Goal: Transaction & Acquisition: Purchase product/service

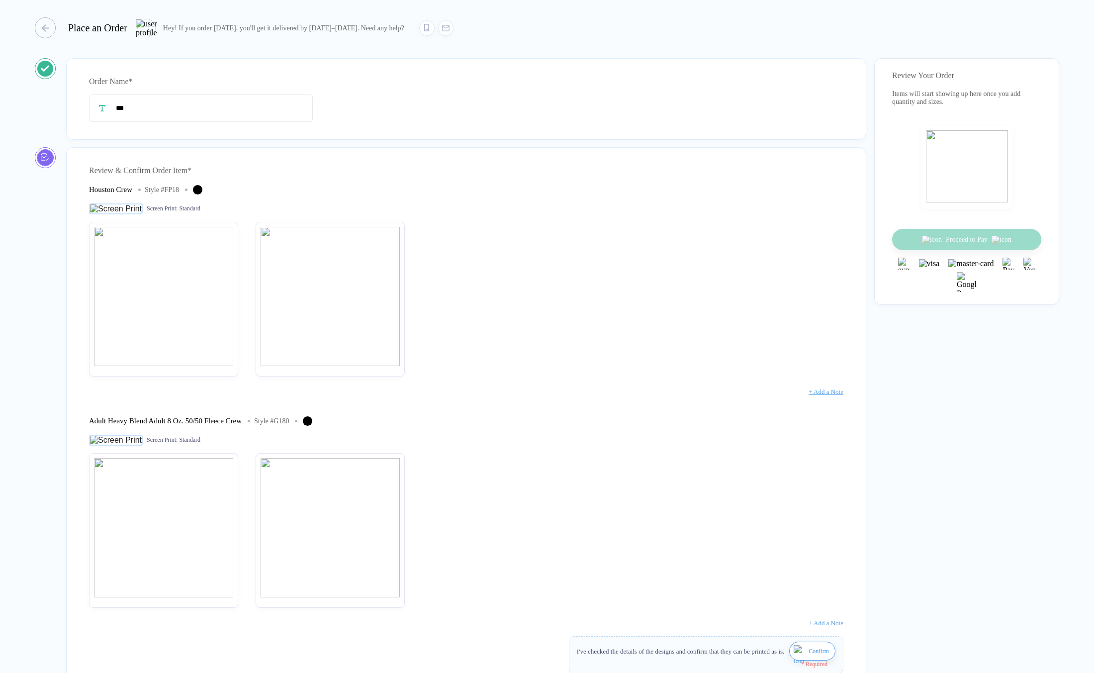
scroll to position [347, 0]
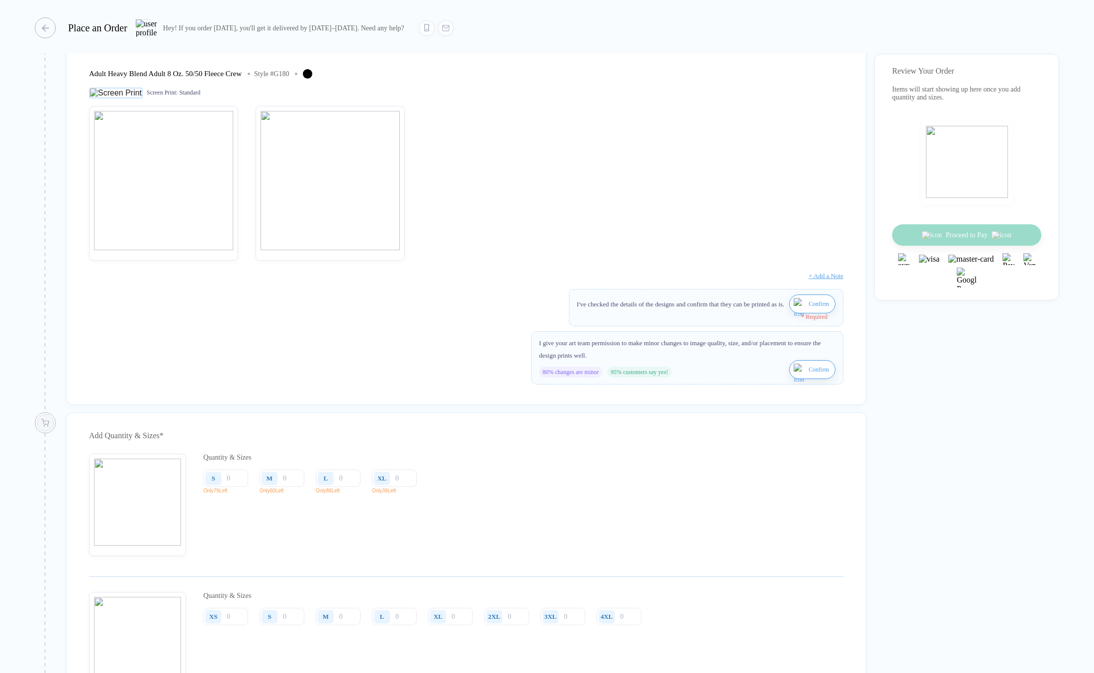
click at [795, 313] on button "Confirm" at bounding box center [812, 303] width 46 height 19
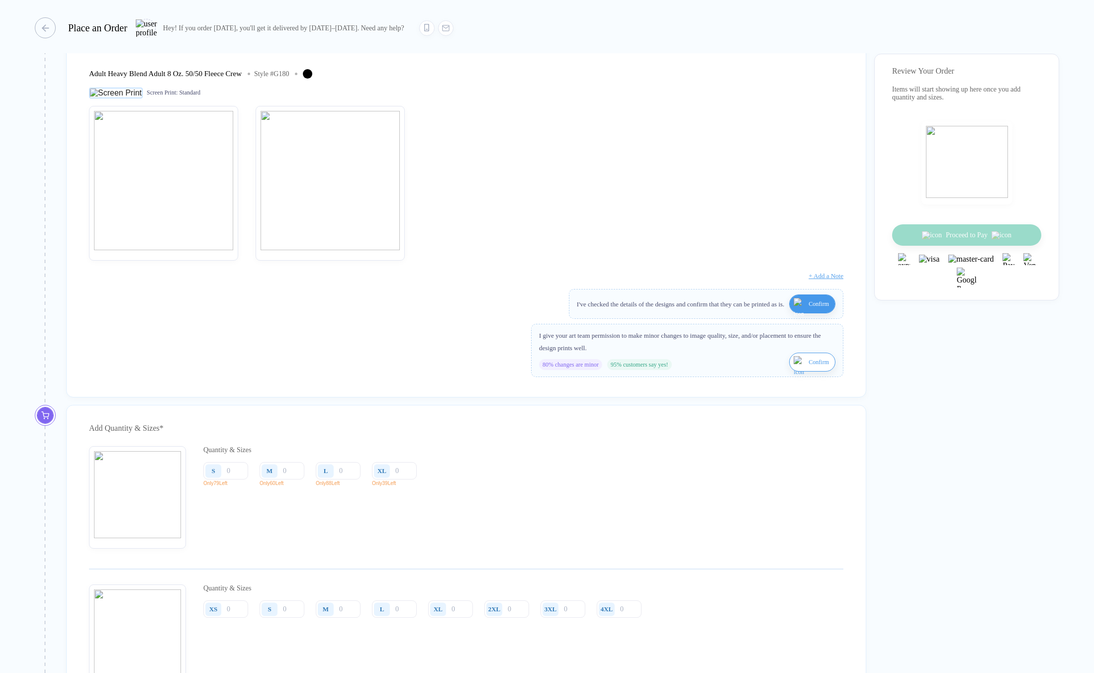
click at [794, 378] on img "button" at bounding box center [800, 368] width 12 height 24
click at [230, 479] on input "number" at bounding box center [225, 470] width 45 height 17
type input "2"
type input "20"
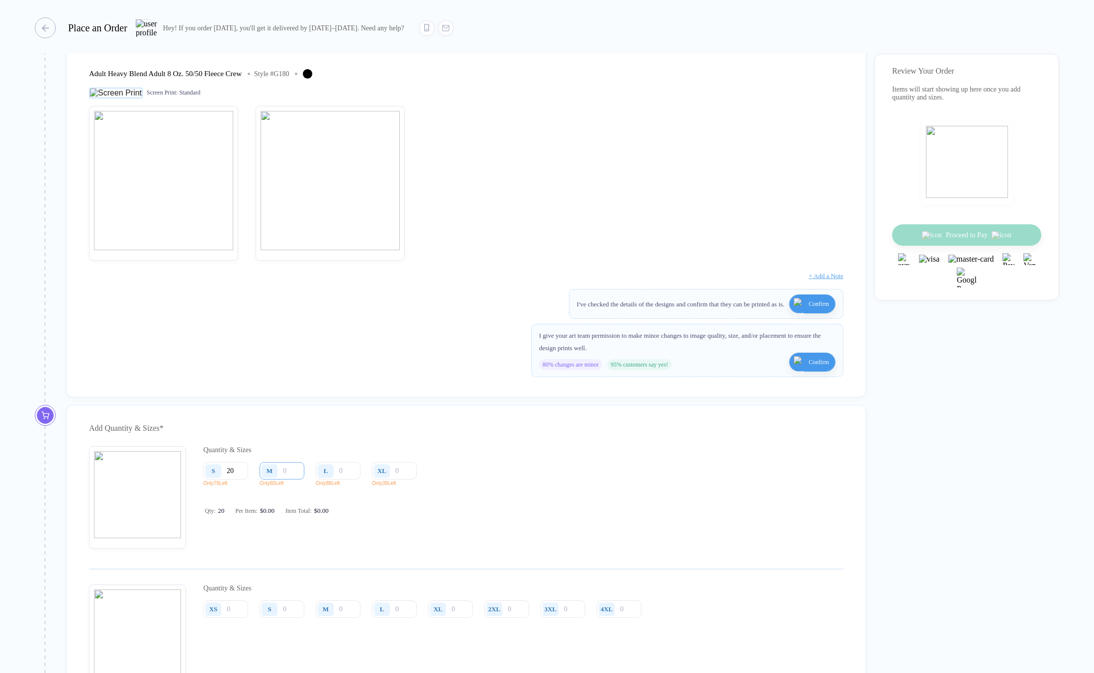
click at [289, 479] on input "number" at bounding box center [282, 470] width 45 height 17
type input "2"
type input "20"
type input "2"
click at [246, 479] on input "20" at bounding box center [225, 470] width 45 height 17
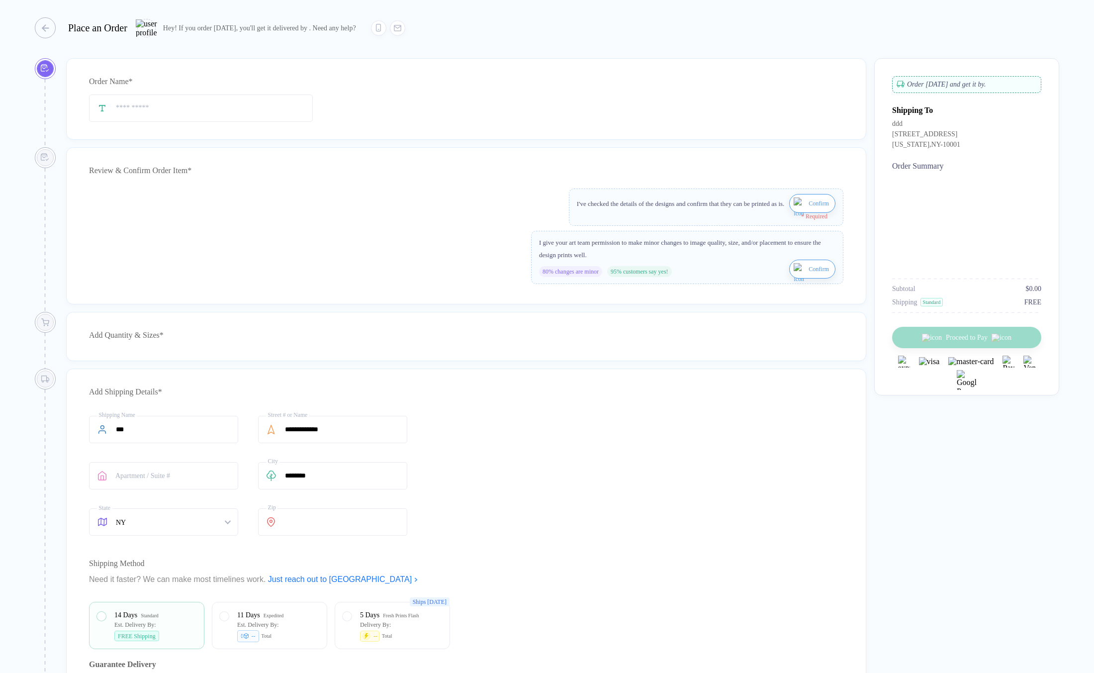
type input "***"
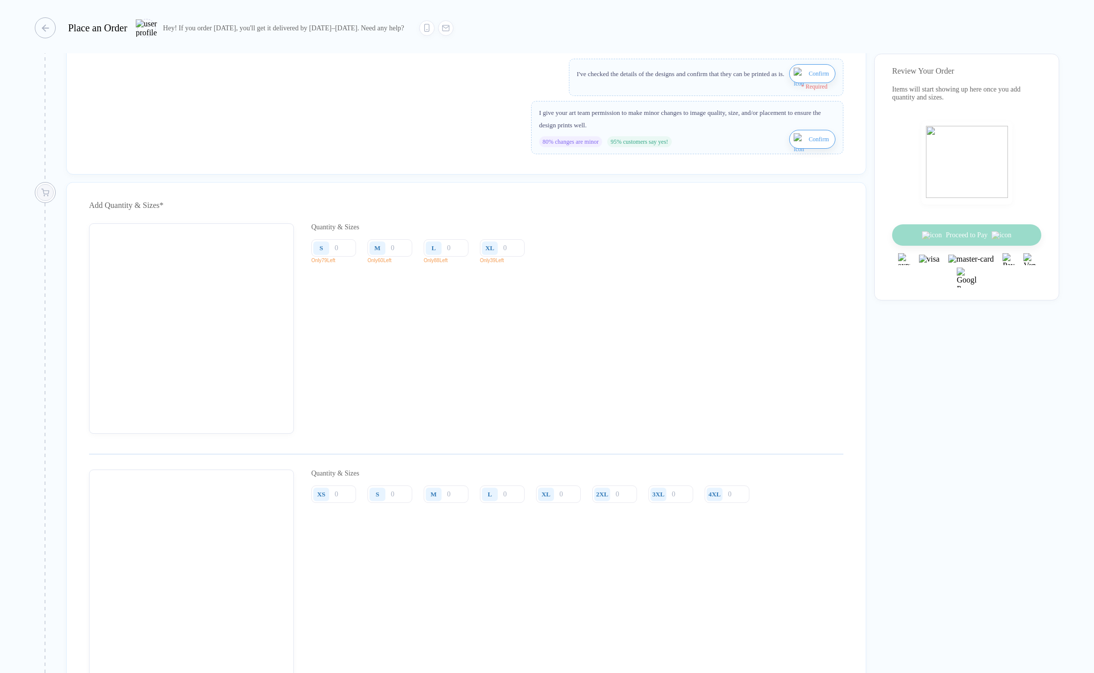
scroll to position [607, 0]
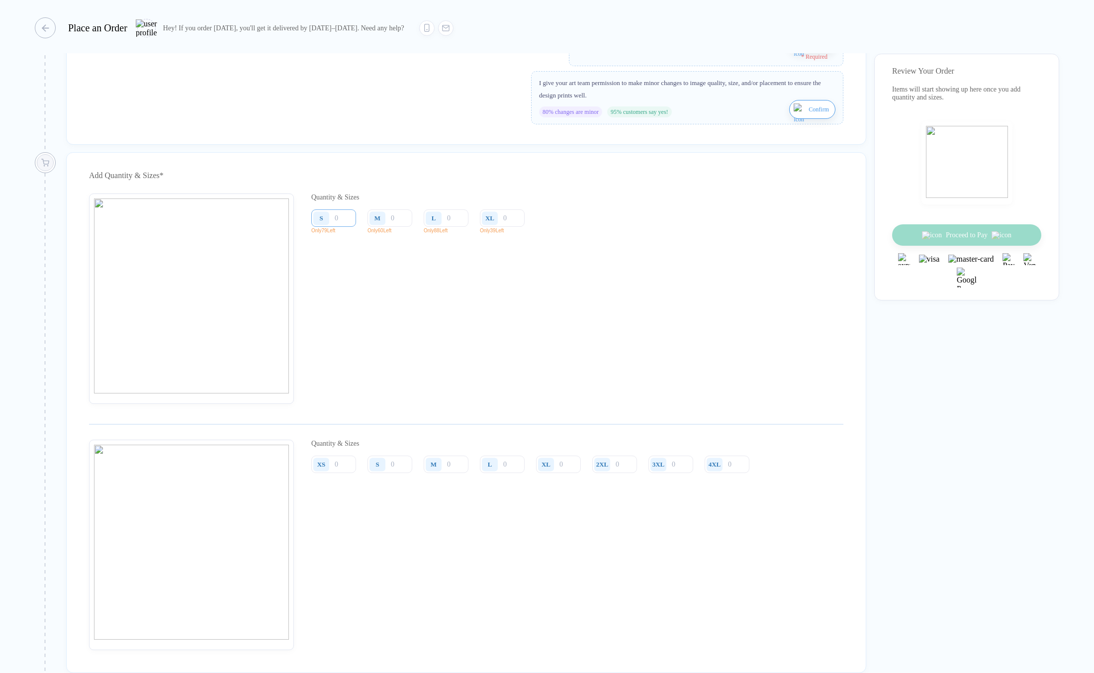
click at [346, 227] on input "number" at bounding box center [333, 217] width 45 height 17
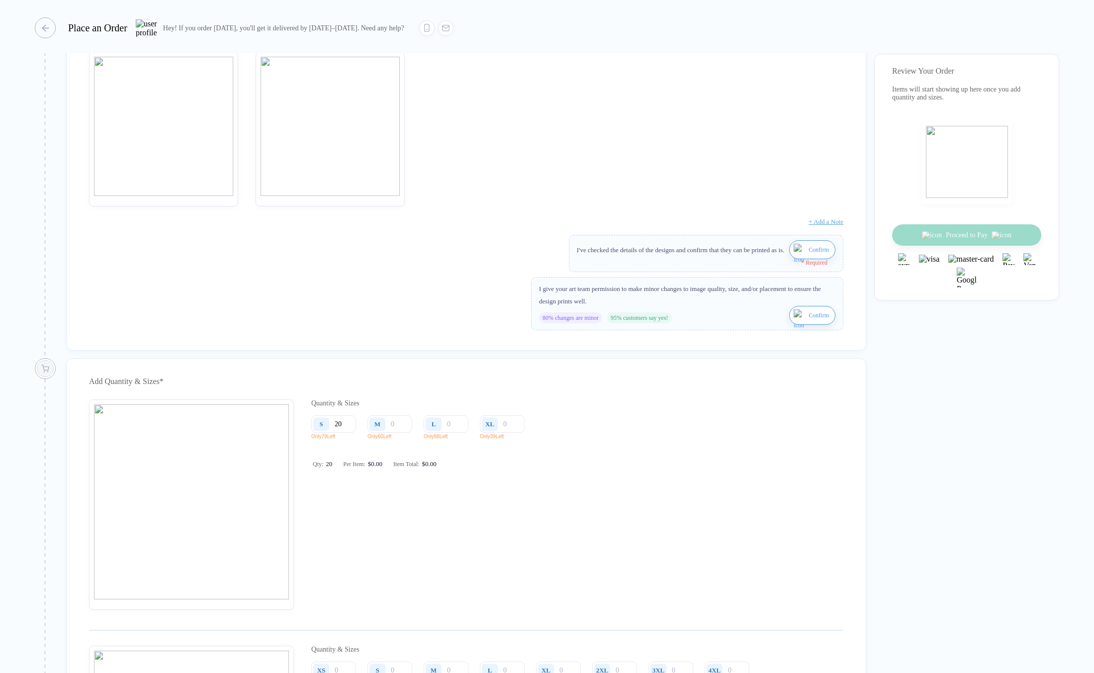
type input "20"
click at [789, 254] on button "Confirm" at bounding box center [812, 249] width 46 height 19
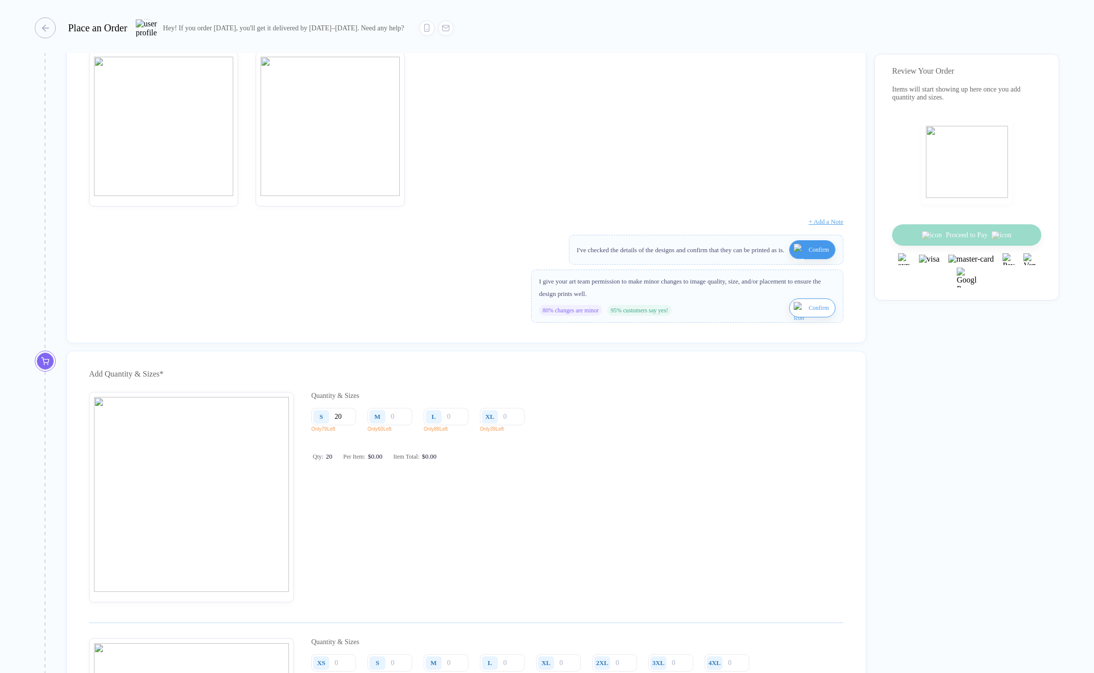
click at [794, 261] on img "button" at bounding box center [800, 256] width 12 height 24
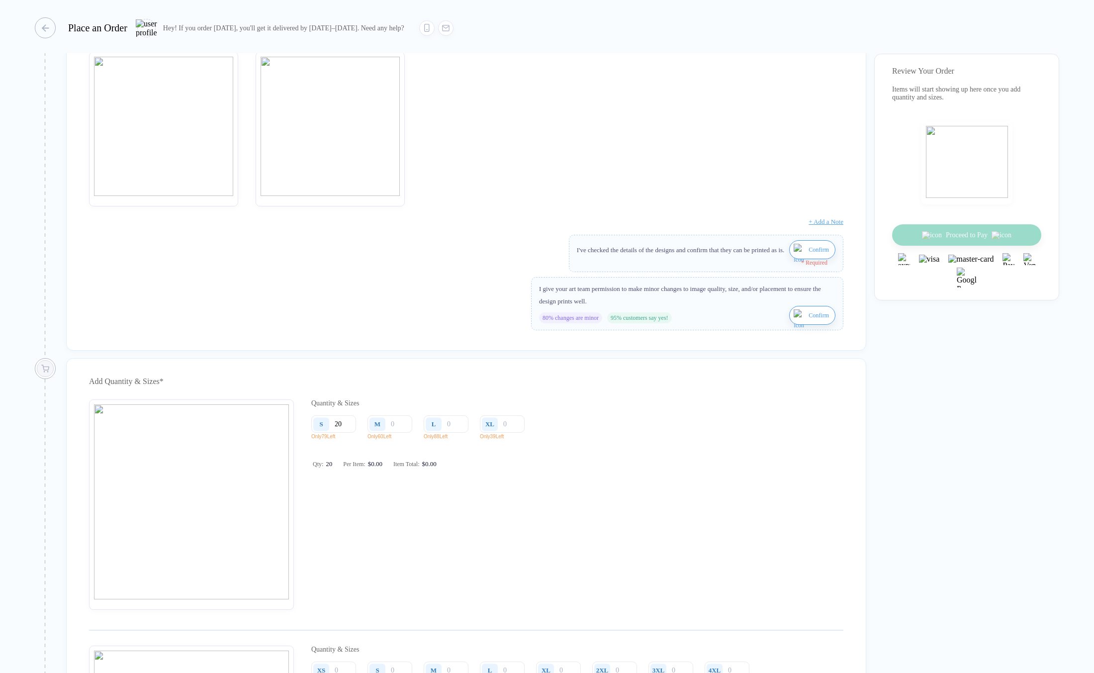
click at [794, 265] on img "button" at bounding box center [800, 256] width 12 height 24
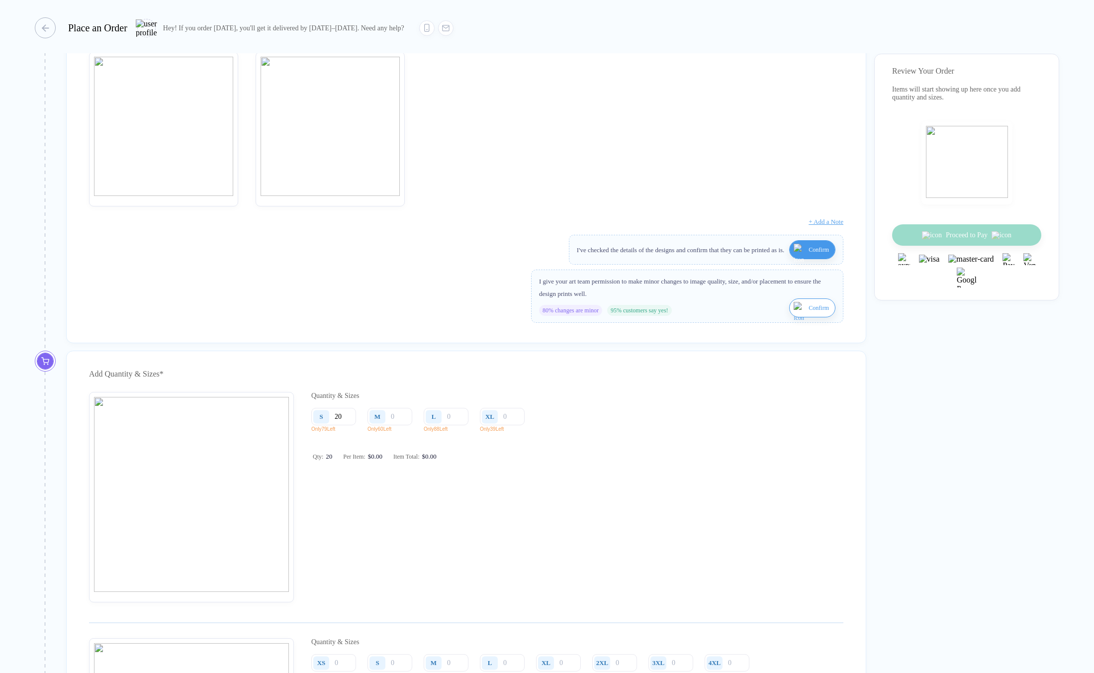
click at [794, 318] on img "button" at bounding box center [800, 314] width 12 height 24
click at [321, 425] on div "S 20" at bounding box center [333, 416] width 45 height 17
drag, startPoint x: 348, startPoint y: 431, endPoint x: 335, endPoint y: 432, distance: 13.0
click at [335, 425] on input "20" at bounding box center [333, 416] width 45 height 17
type input "20"
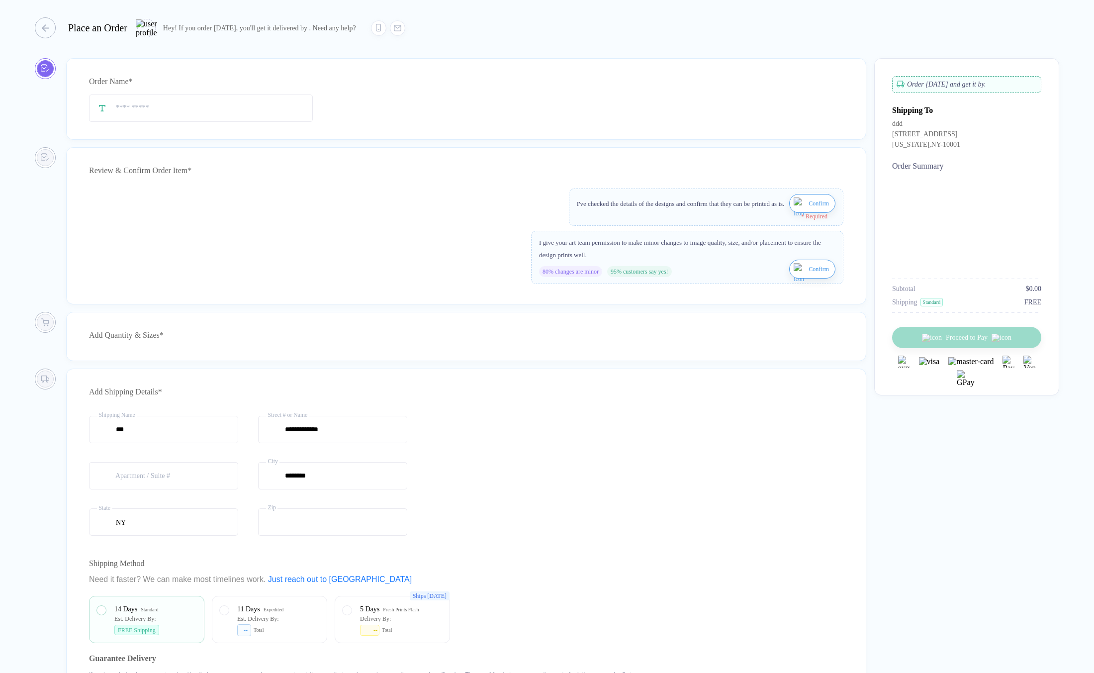
type input "***"
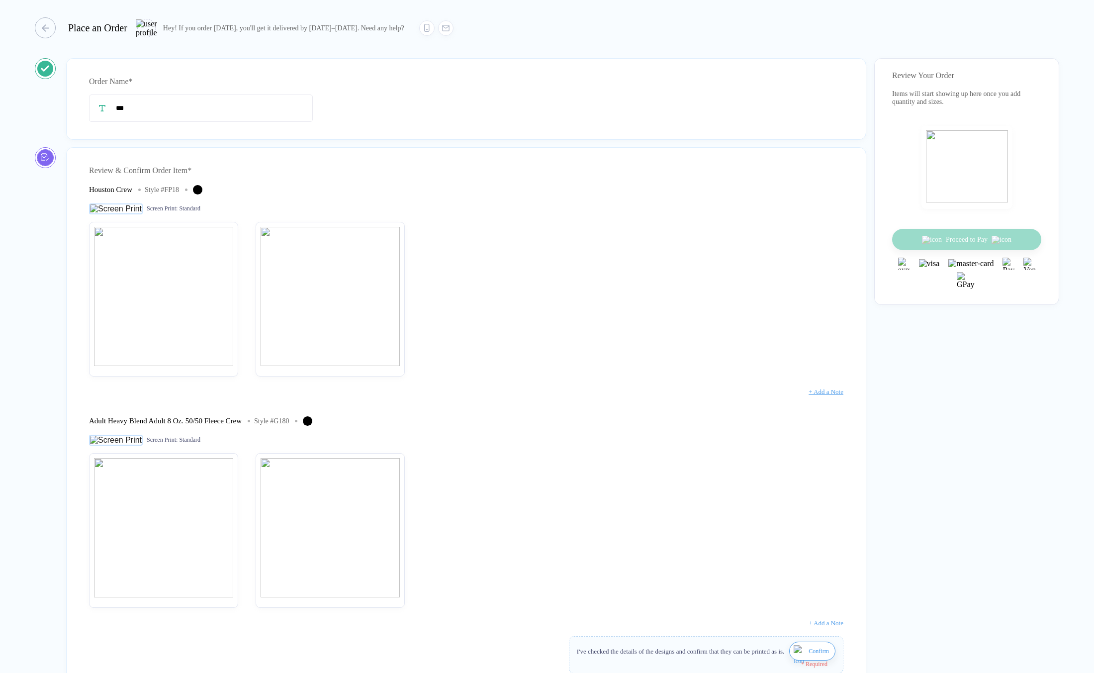
scroll to position [343, 0]
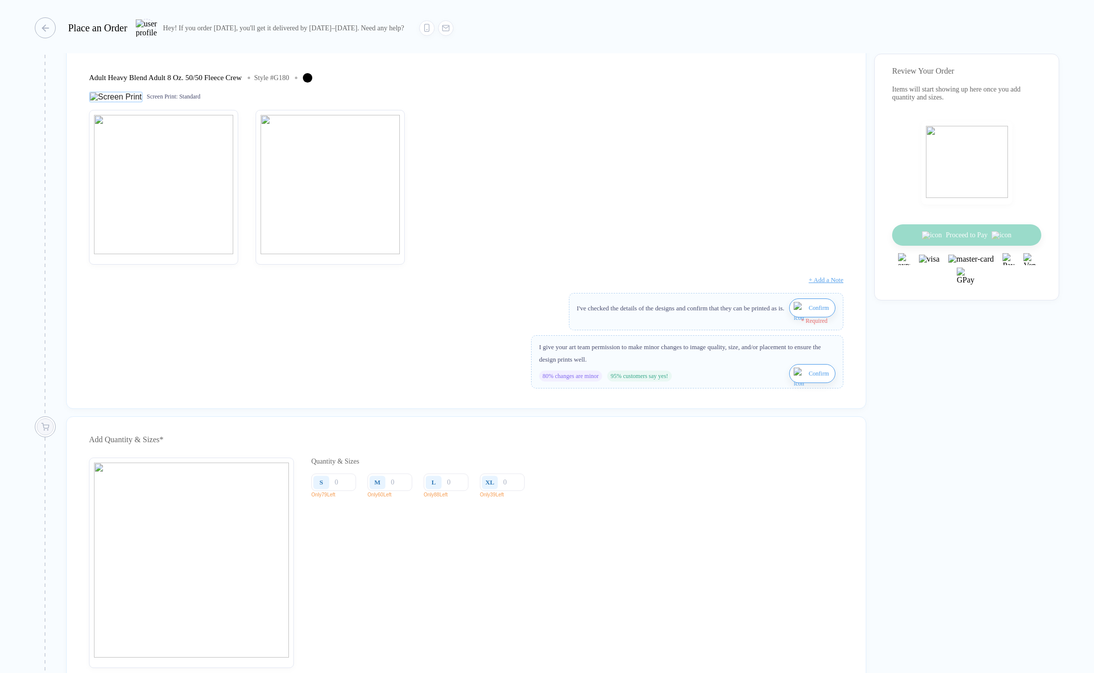
click at [797, 317] on div "I've checked the details of the designs and confirm that they can be printed as…" at bounding box center [706, 307] width 259 height 19
click at [796, 323] on img "button" at bounding box center [800, 314] width 12 height 24
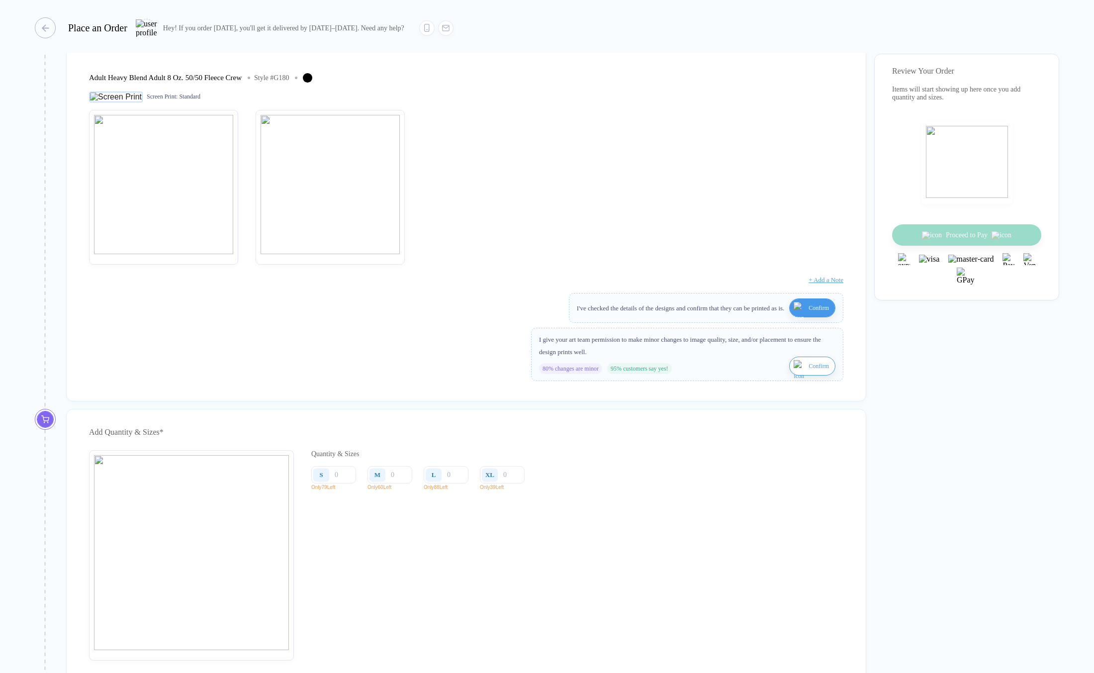
click at [798, 381] on img "button" at bounding box center [800, 372] width 12 height 24
click at [350, 483] on input "number" at bounding box center [333, 474] width 45 height 17
type input "20"
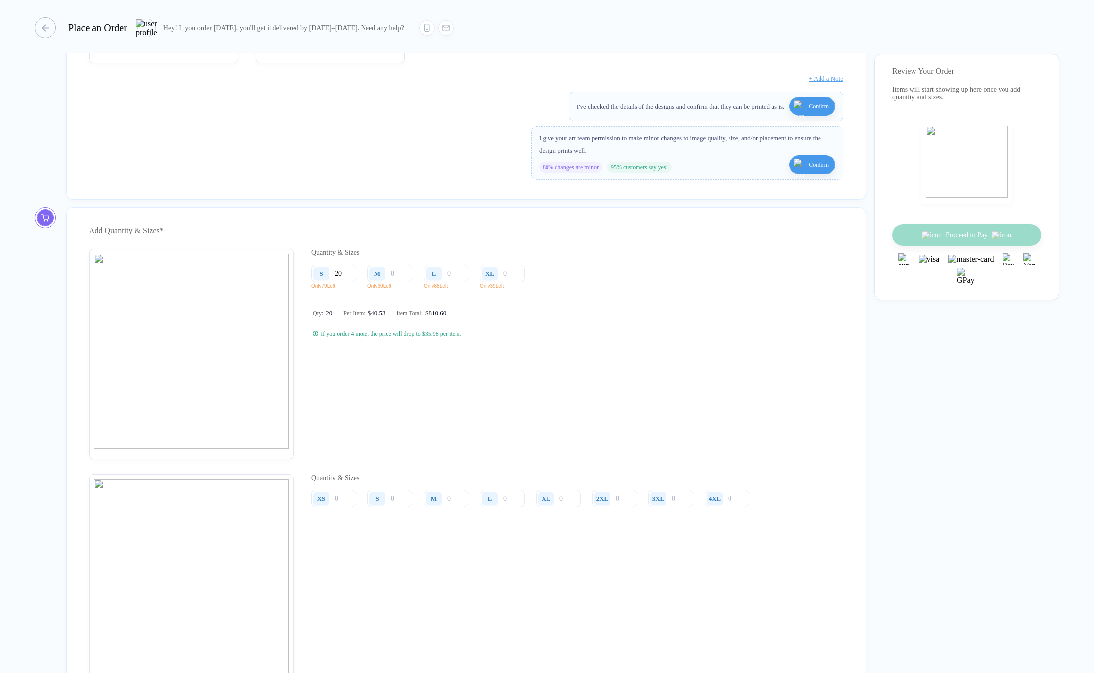
scroll to position [547, 0]
click at [388, 505] on div "S" at bounding box center [379, 496] width 23 height 17
click at [356, 280] on input "number" at bounding box center [333, 271] width 45 height 17
type input "30"
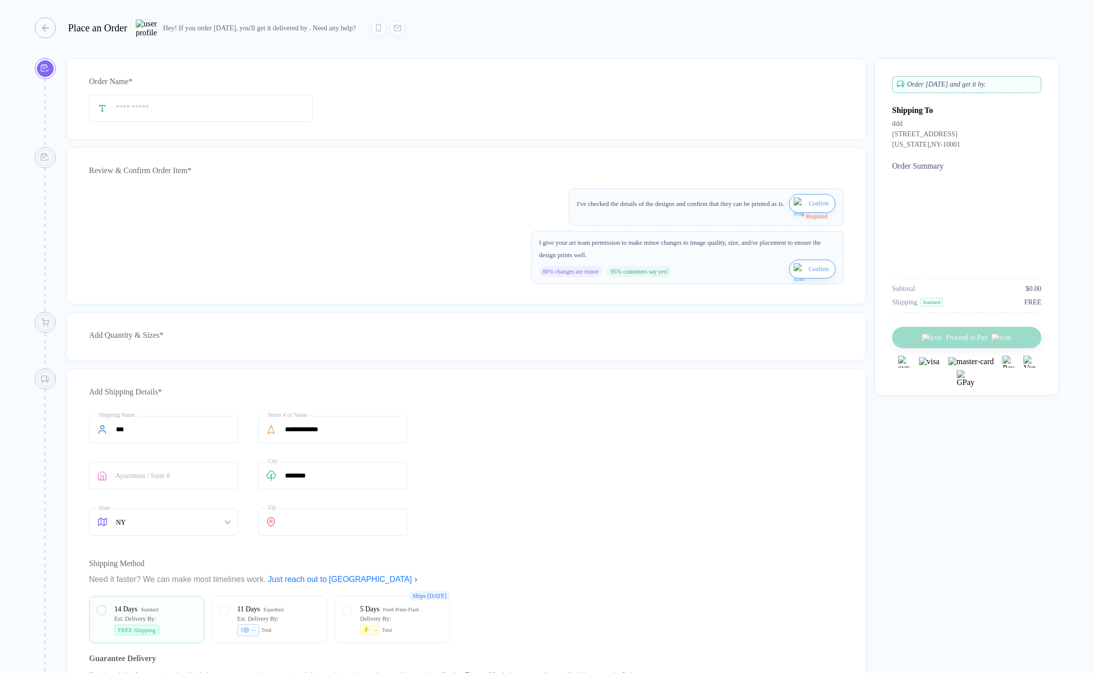
type input "***"
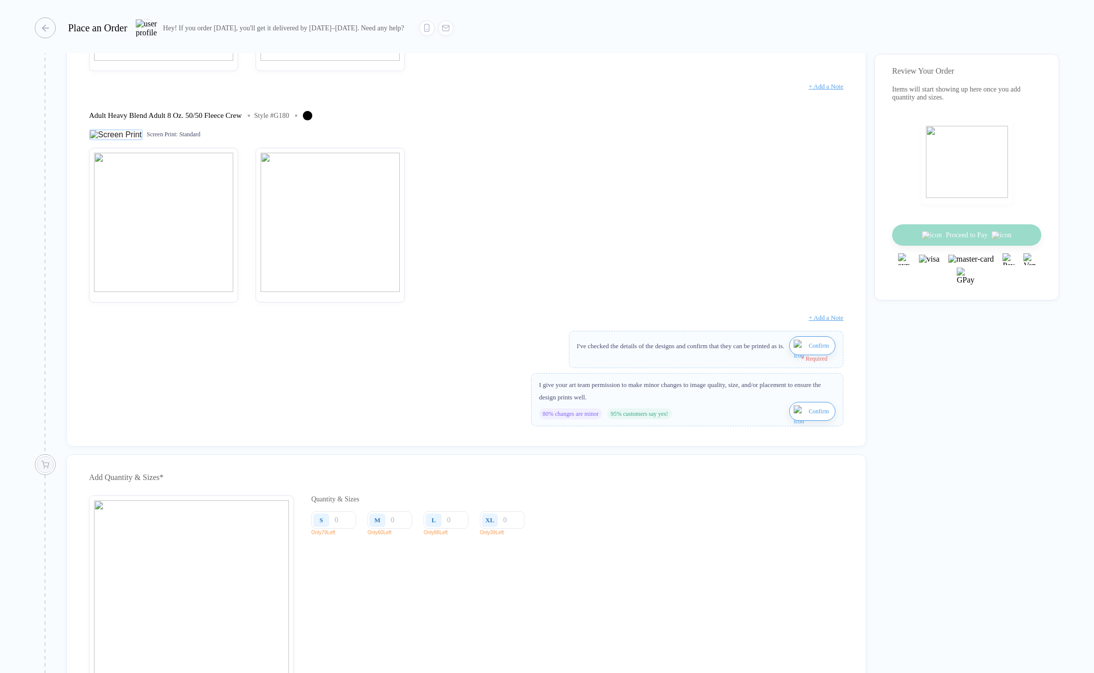
scroll to position [514, 0]
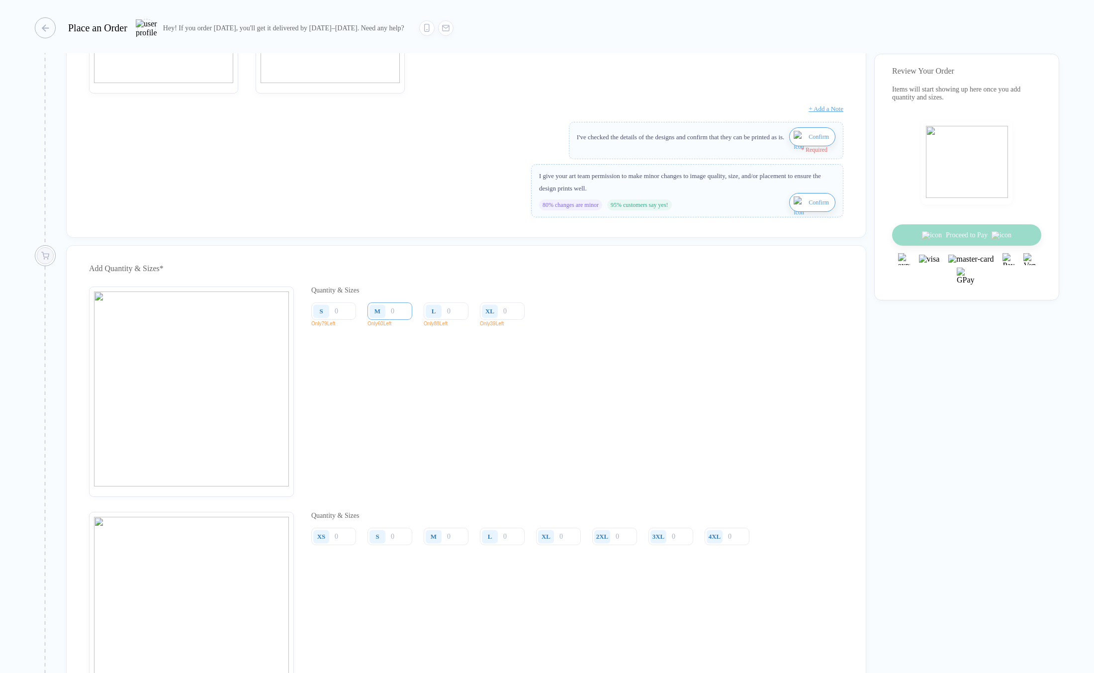
click at [400, 319] on input "number" at bounding box center [390, 310] width 45 height 17
type input "20"
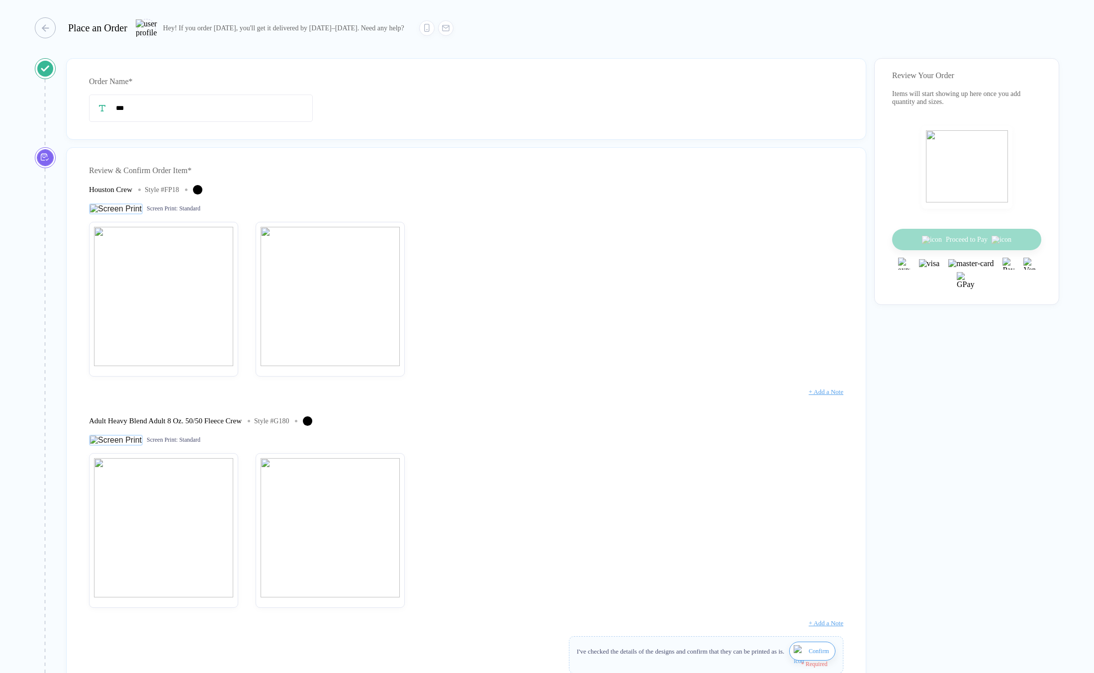
scroll to position [350, 0]
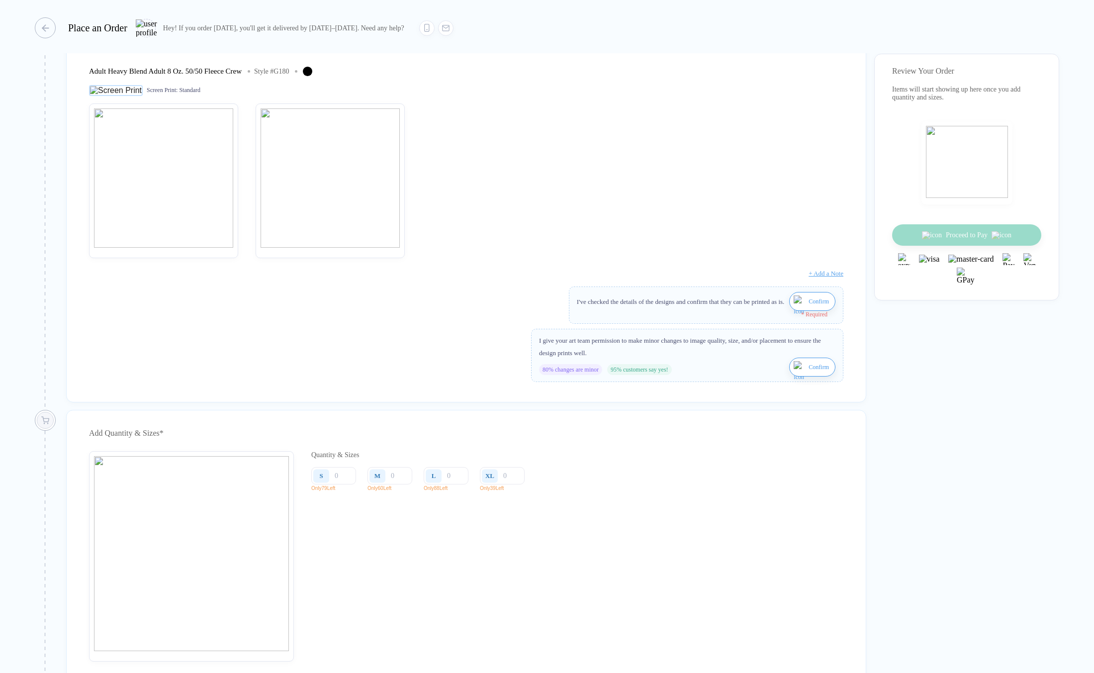
click at [794, 312] on img "button" at bounding box center [800, 307] width 12 height 24
click at [795, 374] on img "button" at bounding box center [800, 366] width 12 height 24
click at [353, 473] on input "number" at bounding box center [333, 468] width 45 height 17
type input "2"
type input "20"
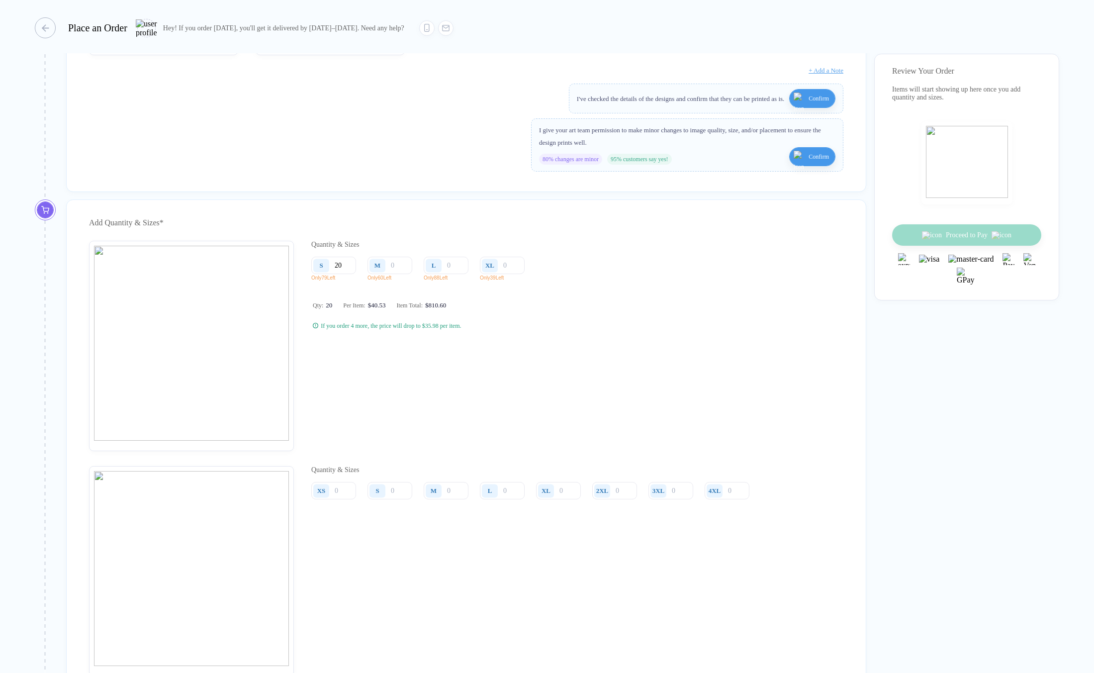
scroll to position [556, 0]
type input "20"
click at [356, 496] on input "number" at bounding box center [333, 486] width 45 height 17
type input "1"
type input "10"
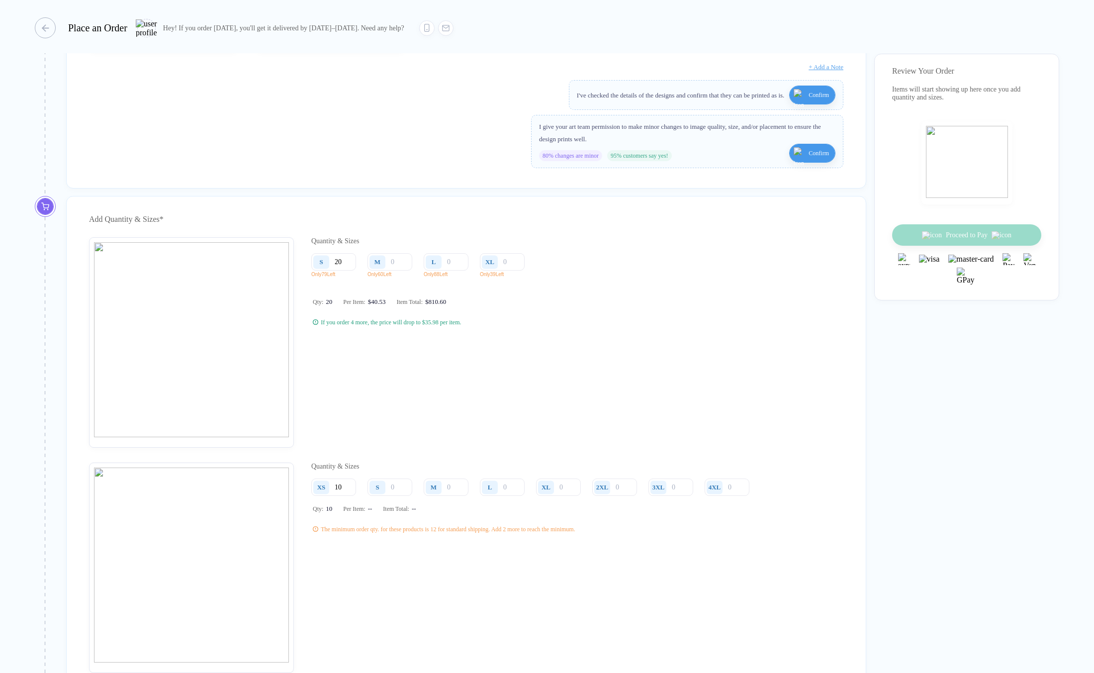
type input "10"
click at [473, 378] on div "Quantity & Sizes S 20 Only 79 Left M Only 60 Left L Only 88 Left XL Only 39 Lef…" at bounding box center [421, 342] width 221 height 210
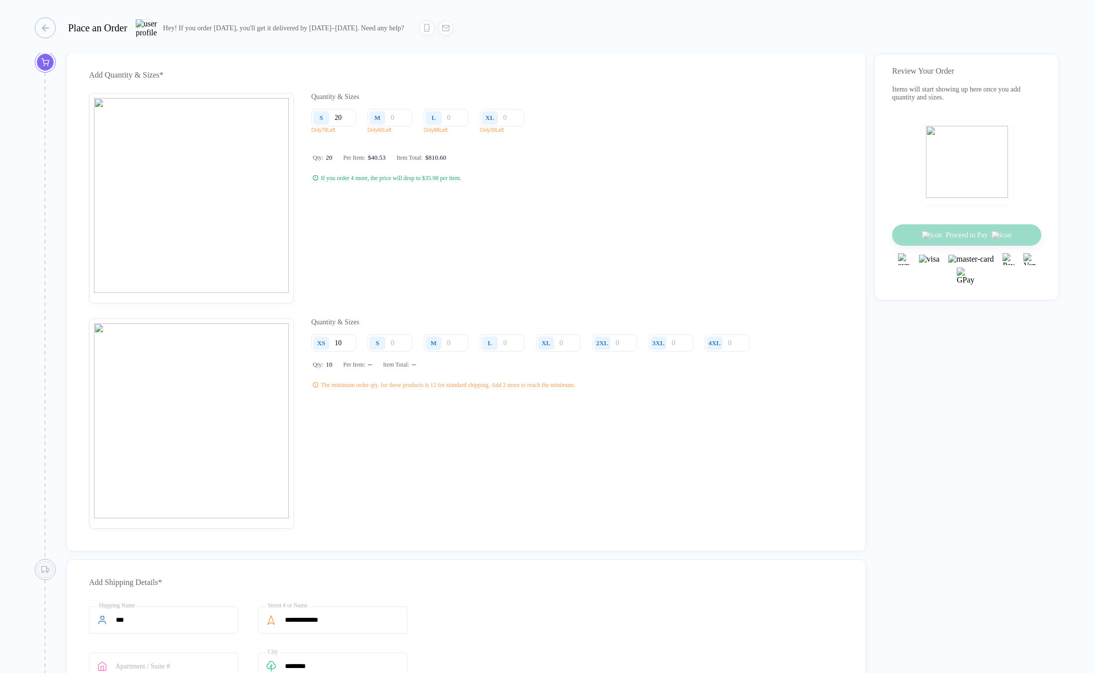
scroll to position [734, 0]
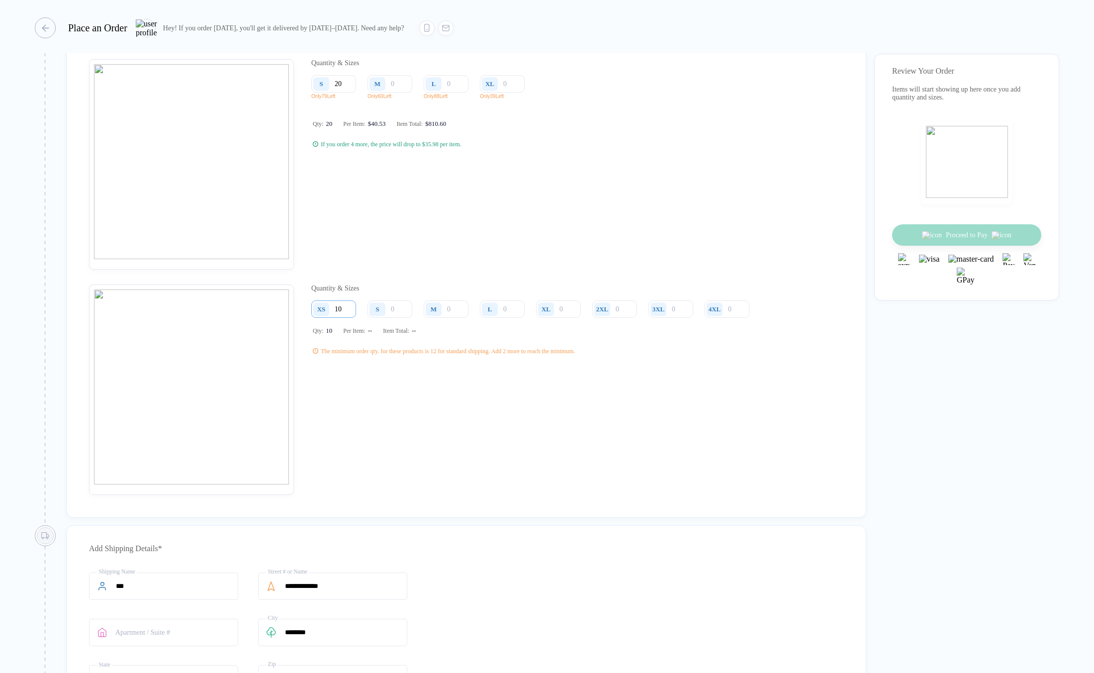
click at [347, 316] on input "10" at bounding box center [333, 308] width 45 height 17
type input "1"
type input "12"
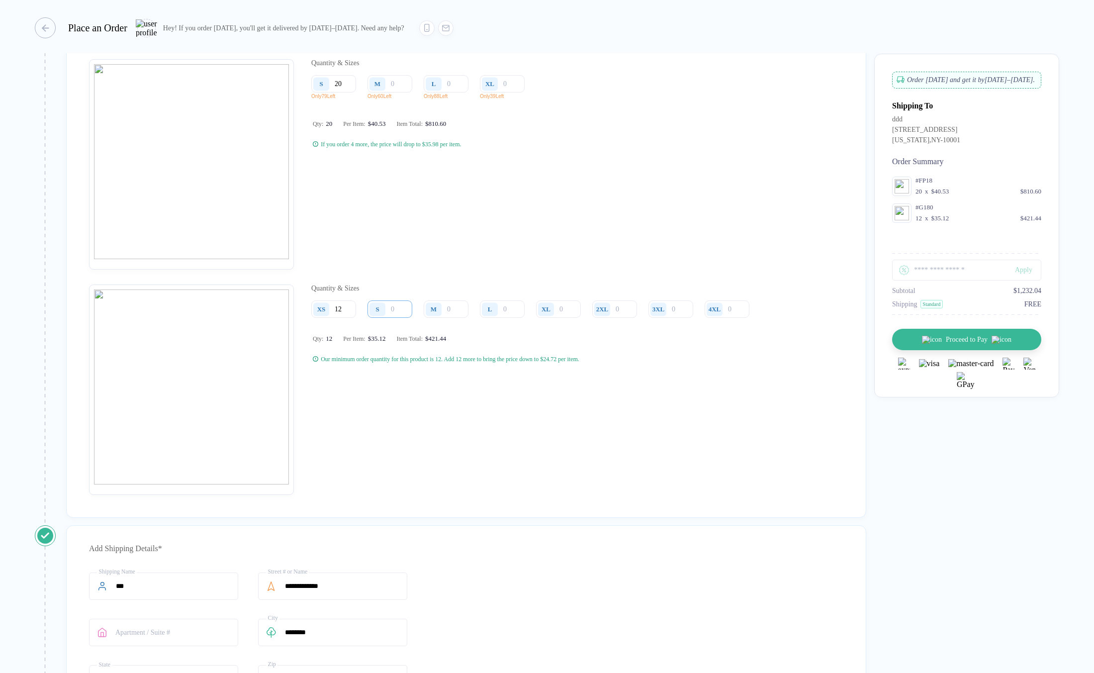
click at [356, 93] on input "number" at bounding box center [333, 83] width 45 height 17
click at [400, 93] on input "number" at bounding box center [390, 83] width 45 height 17
click at [356, 93] on input "14" at bounding box center [333, 83] width 45 height 17
click at [346, 318] on input "12" at bounding box center [333, 308] width 45 height 17
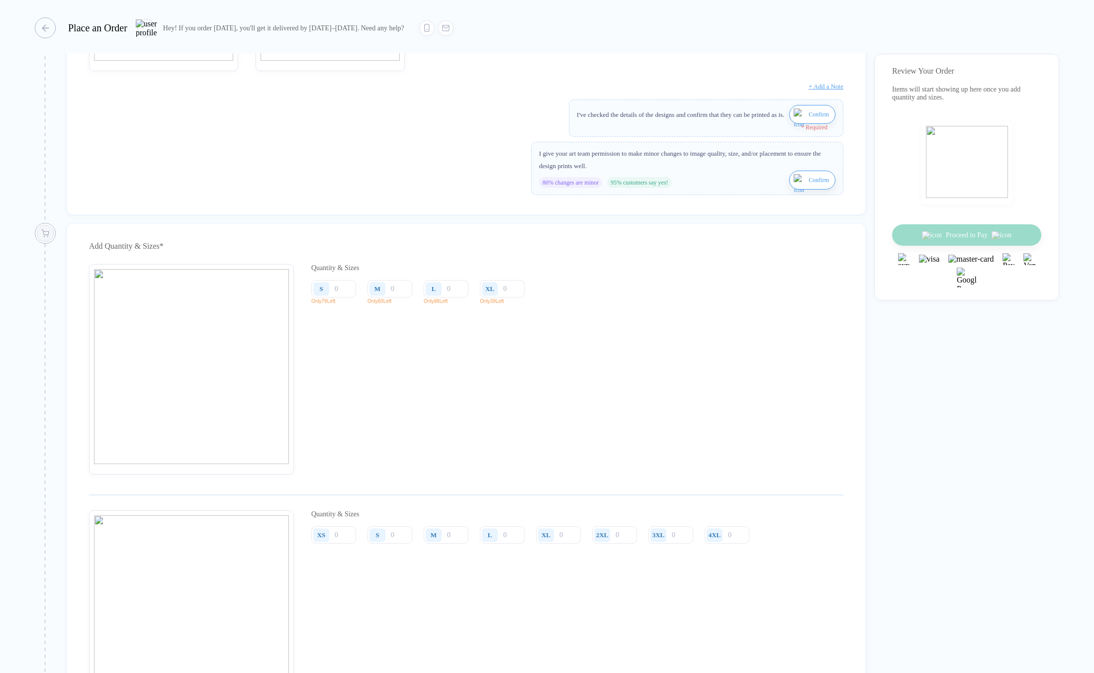
scroll to position [540, 0]
click at [348, 294] on input "number" at bounding box center [333, 285] width 45 height 17
type input "1"
drag, startPoint x: 322, startPoint y: 356, endPoint x: 657, endPoint y: 361, distance: 334.3
click at [657, 361] on div "Quantity & Sizes S 1 Only 79 Left M Only 60 Left L Only 88 Left XL Only 39 Left…" at bounding box center [466, 366] width 755 height 210
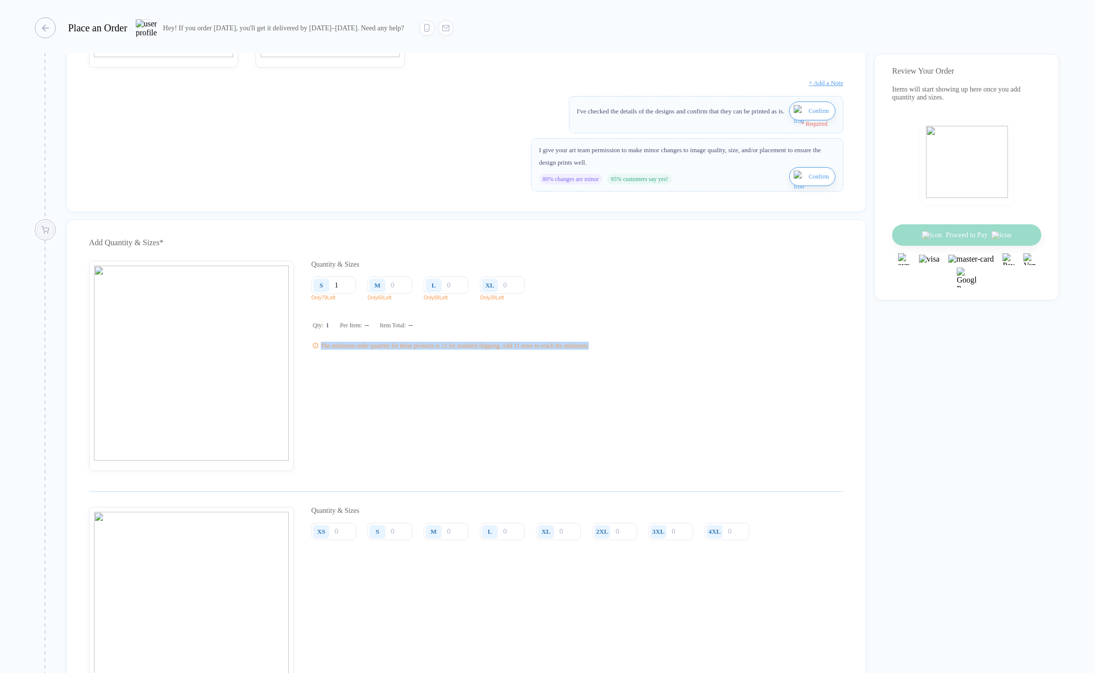
copy div "The minimum order quantity for these products is 12 for standard shipping. Add …"
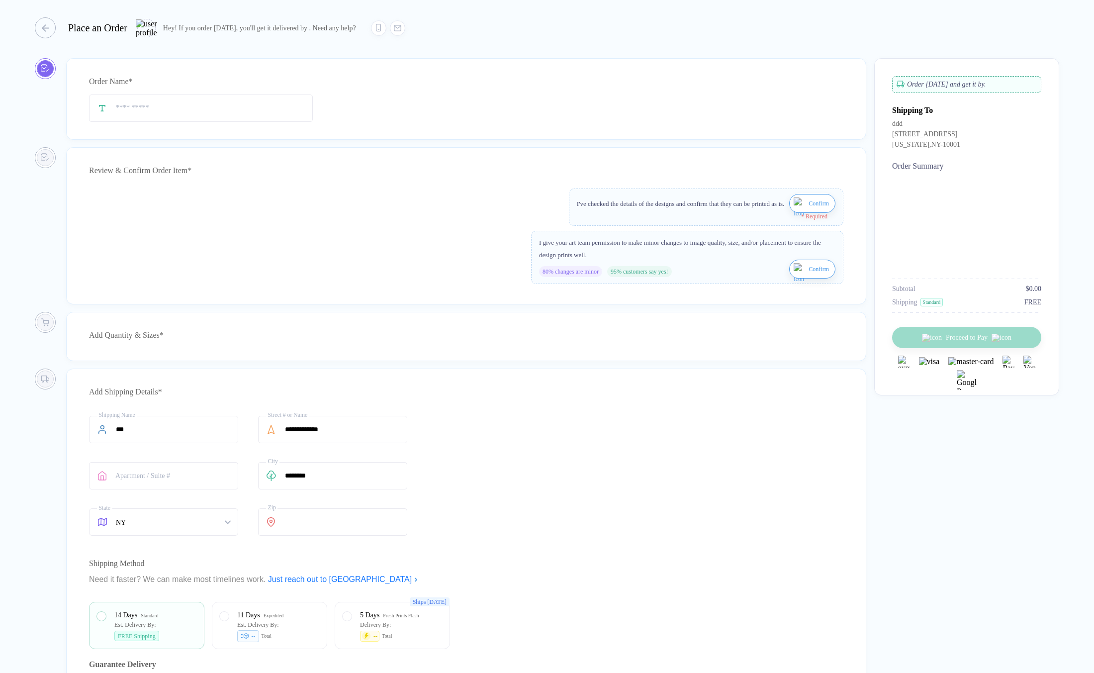
type input "***"
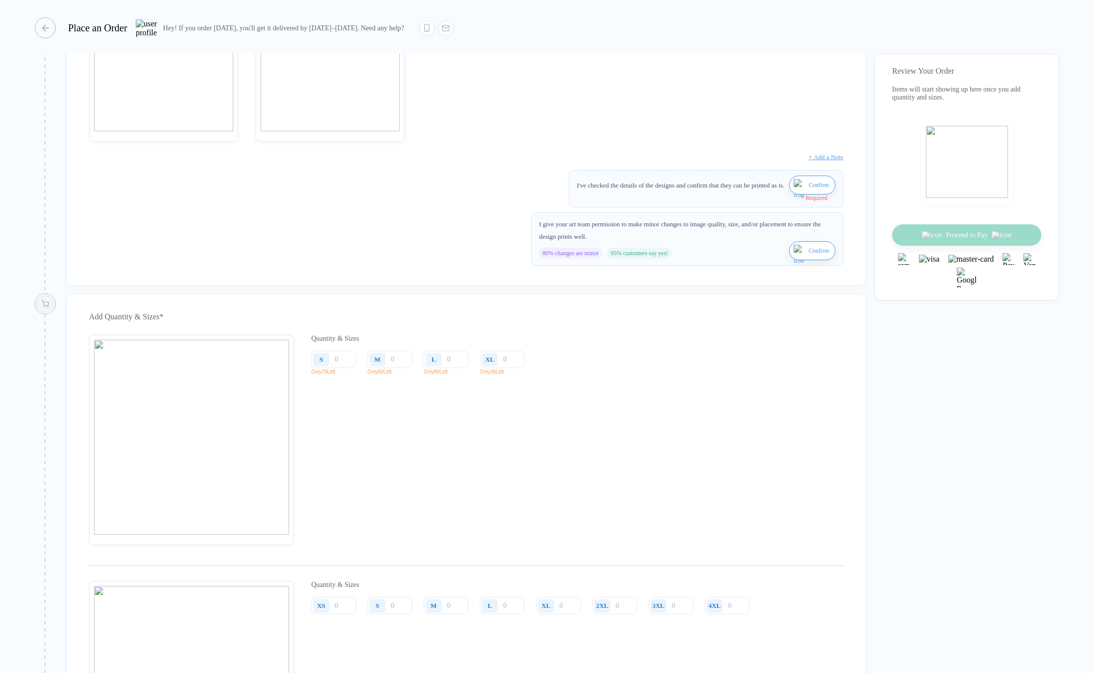
scroll to position [468, 0]
click at [795, 190] on img "button" at bounding box center [800, 189] width 12 height 24
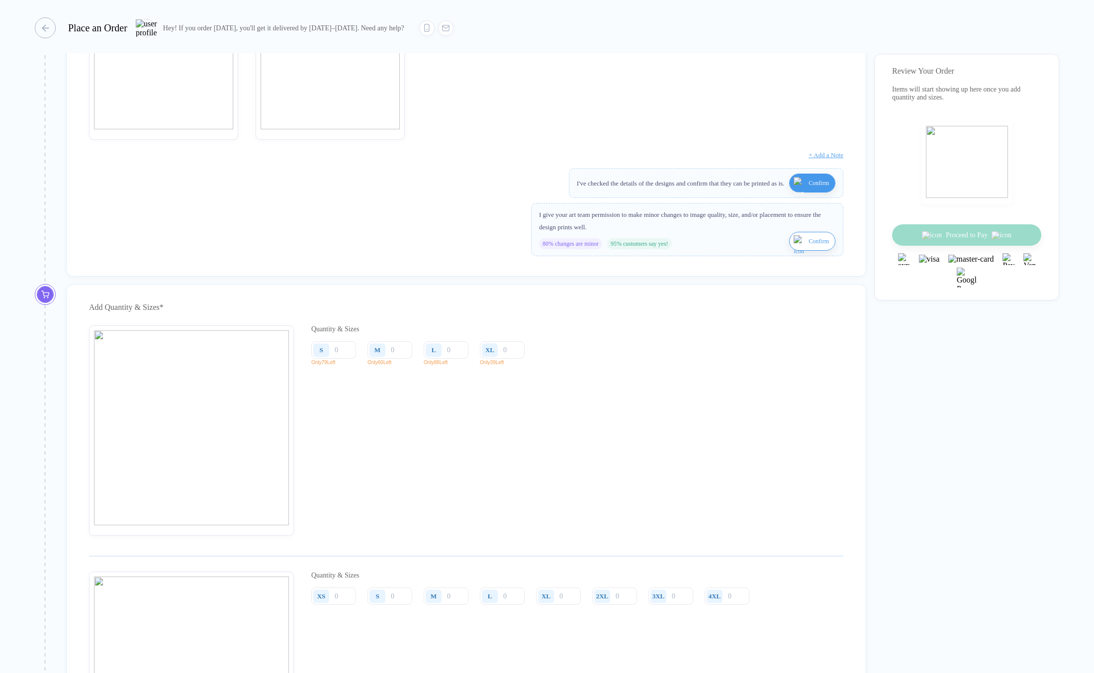
click at [794, 255] on img "button" at bounding box center [800, 247] width 12 height 24
click at [341, 359] on input "number" at bounding box center [333, 349] width 45 height 17
type input "10"
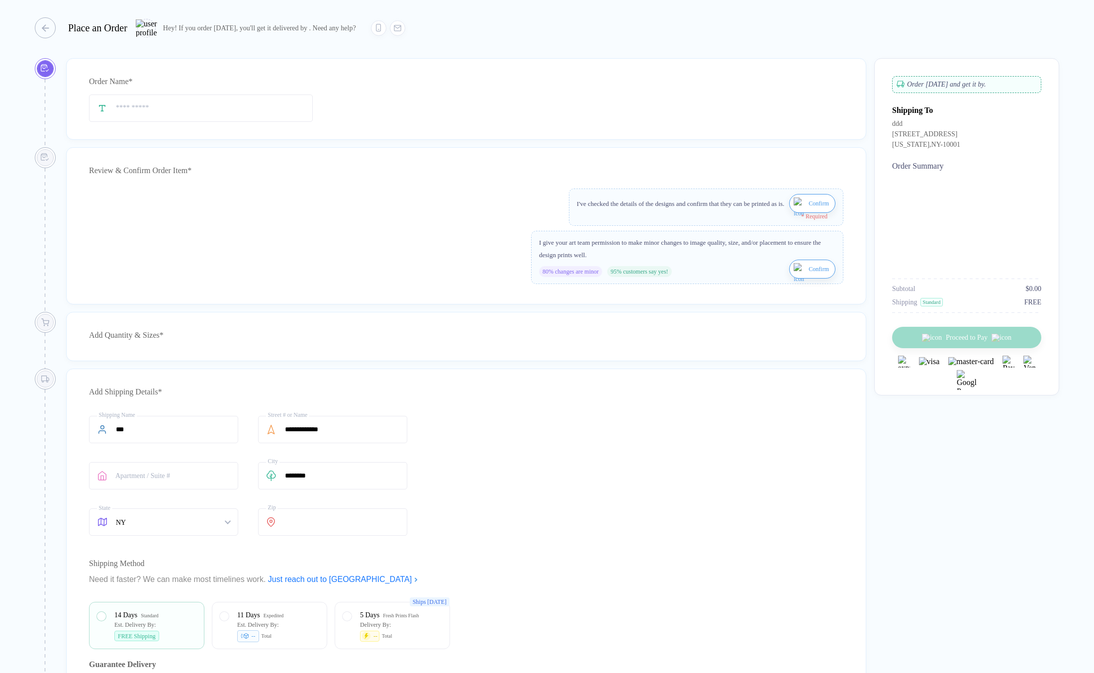
type input "***"
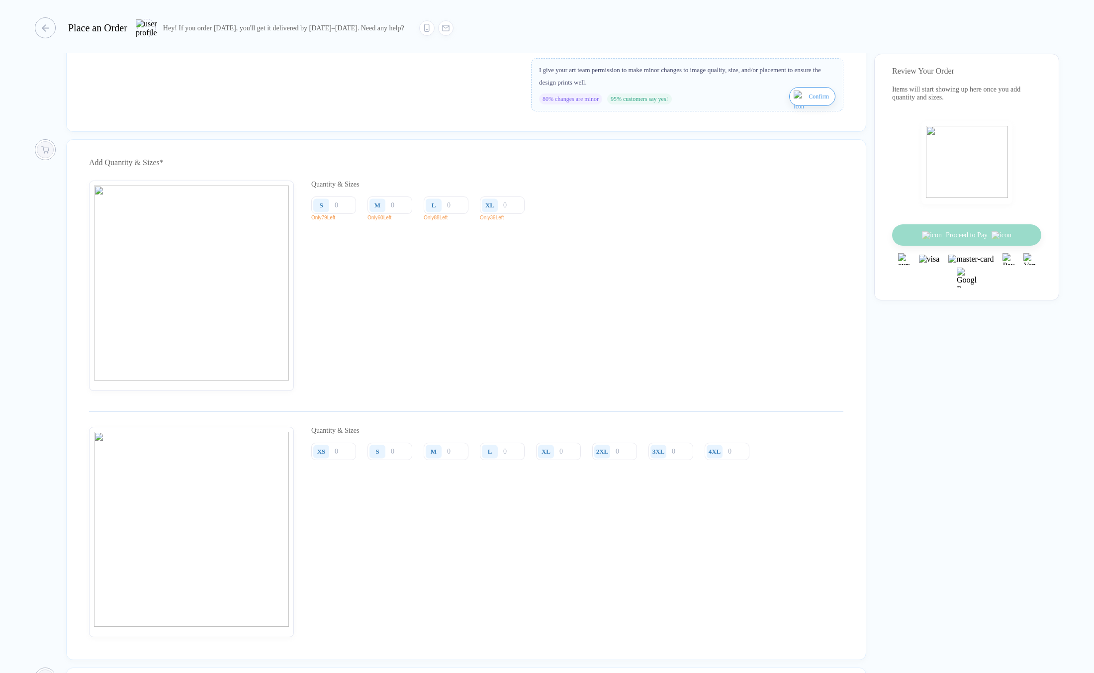
scroll to position [621, 0]
click at [336, 213] on input "number" at bounding box center [333, 204] width 45 height 17
type input "1"
click at [403, 213] on input "number" at bounding box center [390, 204] width 45 height 17
type input "12"
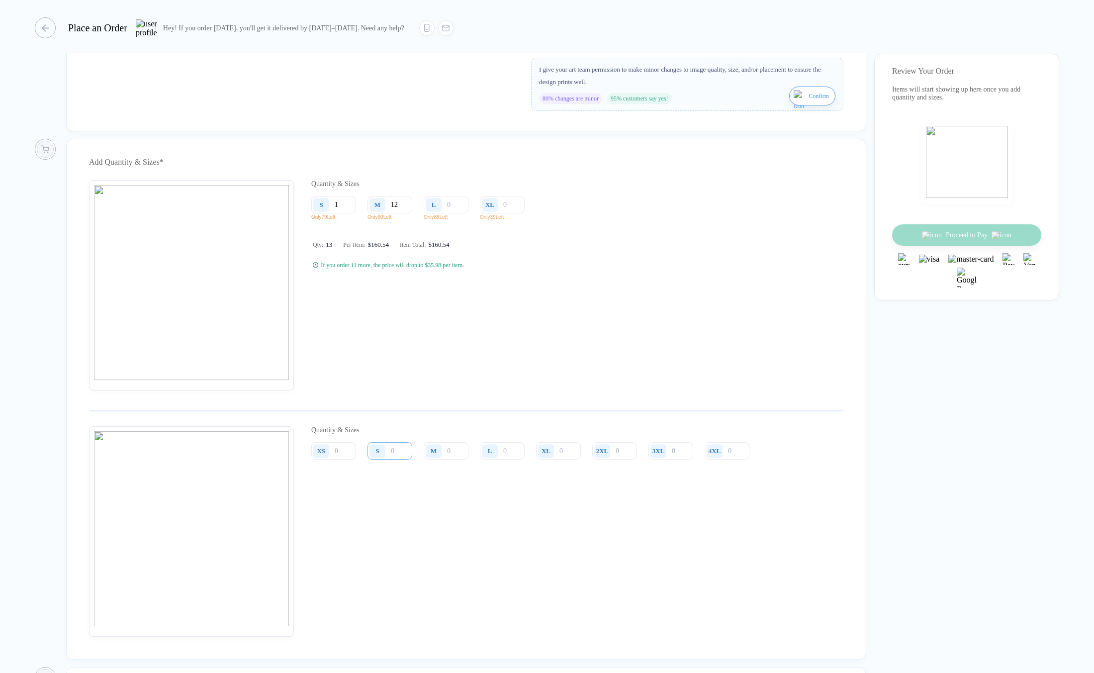
click at [356, 213] on input "number" at bounding box center [333, 204] width 45 height 17
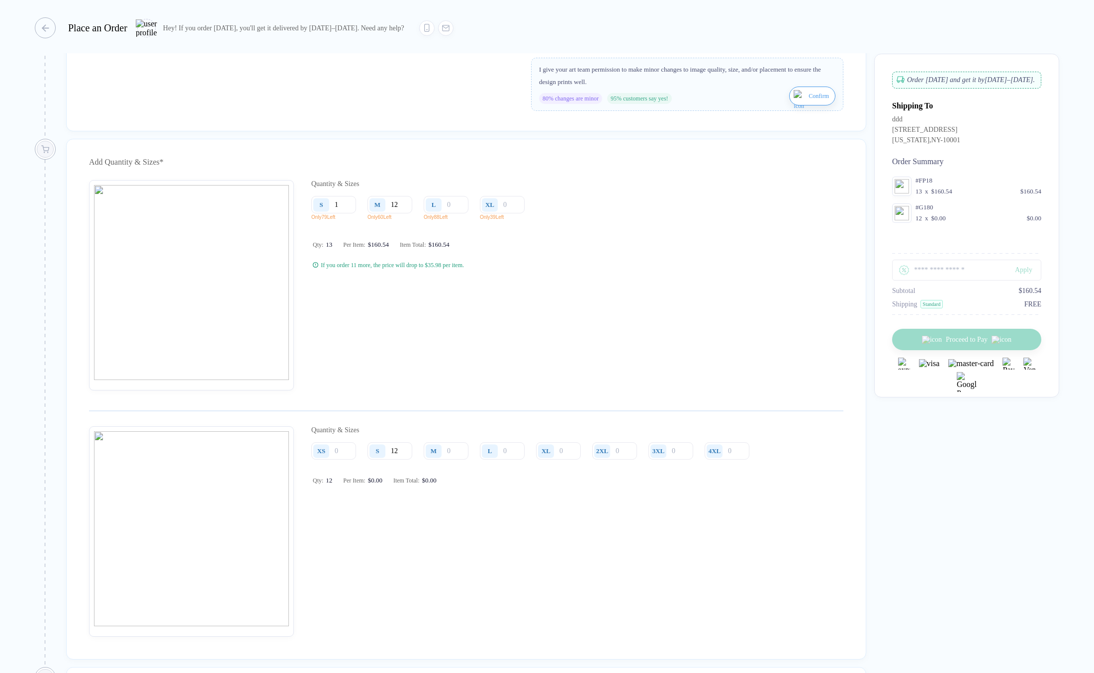
type input "12"
drag, startPoint x: 310, startPoint y: 491, endPoint x: 453, endPoint y: 492, distance: 143.2
click at [453, 492] on div "Quantity & Sizes XS S 12 M L XL 2XL 3XL 4XL Qty: 12 Per Item: $0.00 Item Total:…" at bounding box center [466, 531] width 755 height 210
copy div "Qty: 12 Per Item: $0.00 Item Total: $0.00"
type input "0"
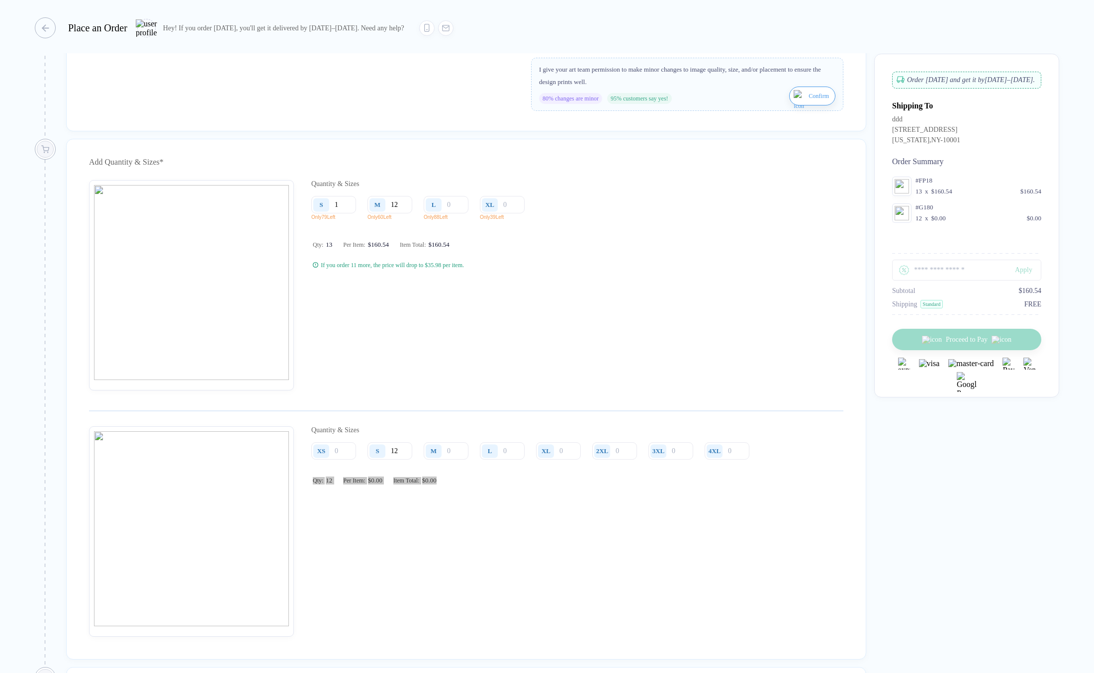
type input "0"
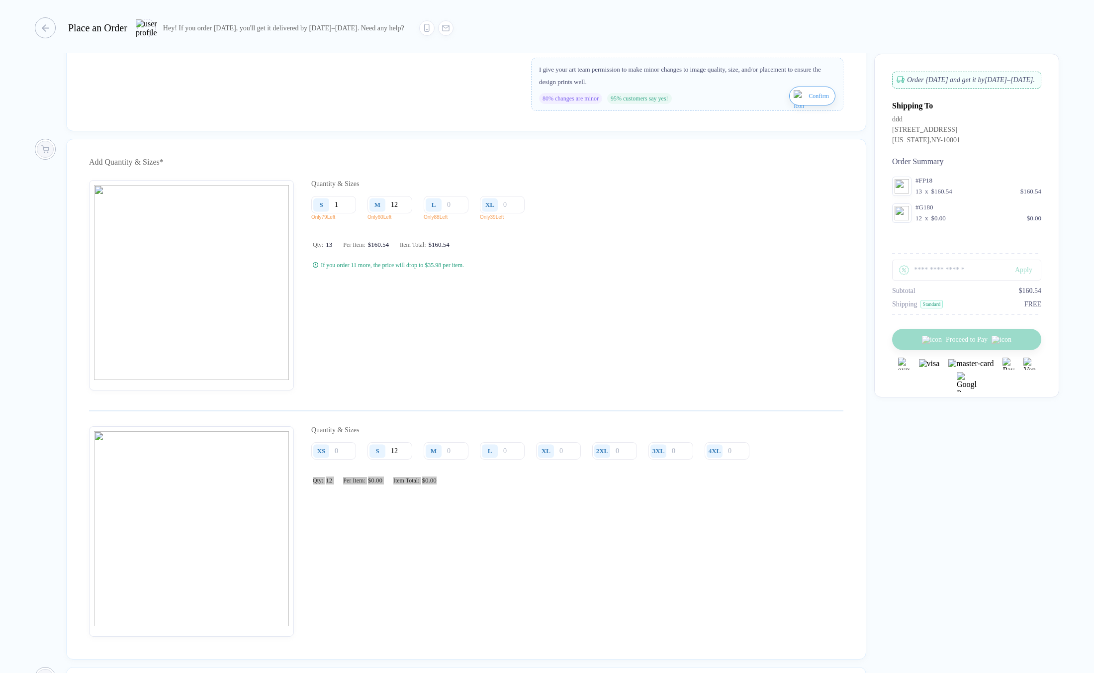
type input "0"
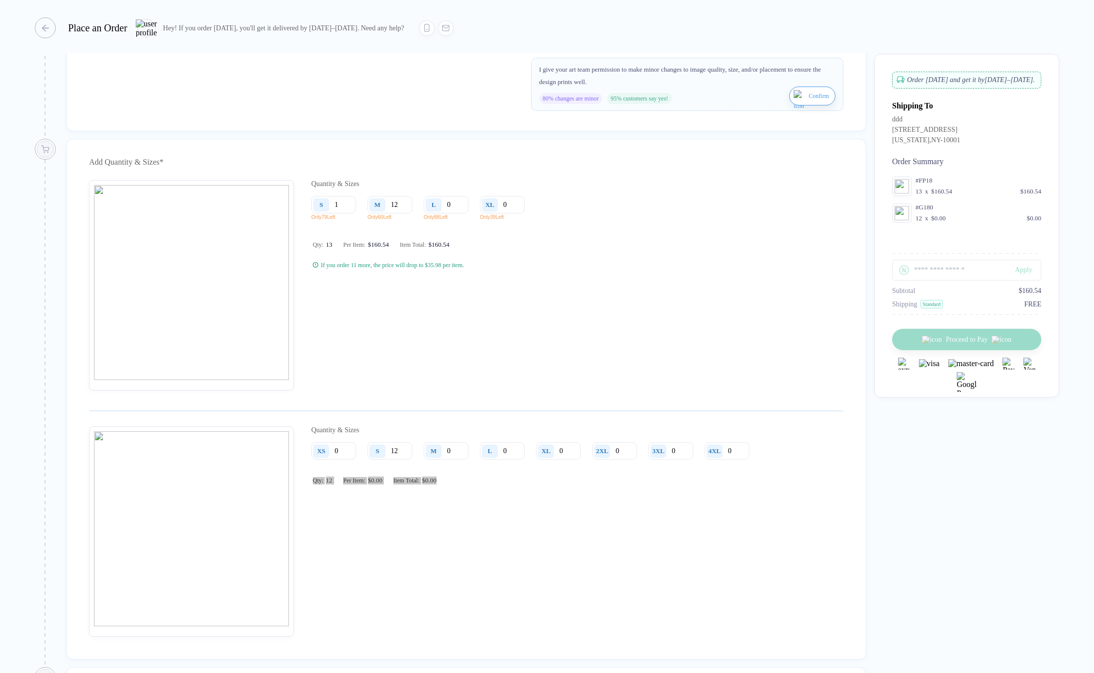
type input "0"
type input "1"
type input "12"
click at [472, 503] on div "Quantity & Sizes XS S 12 M L XL 2XL 3XL 4XL Qty: 12 Per Item: $0.00 Item Total:…" at bounding box center [534, 531] width 446 height 210
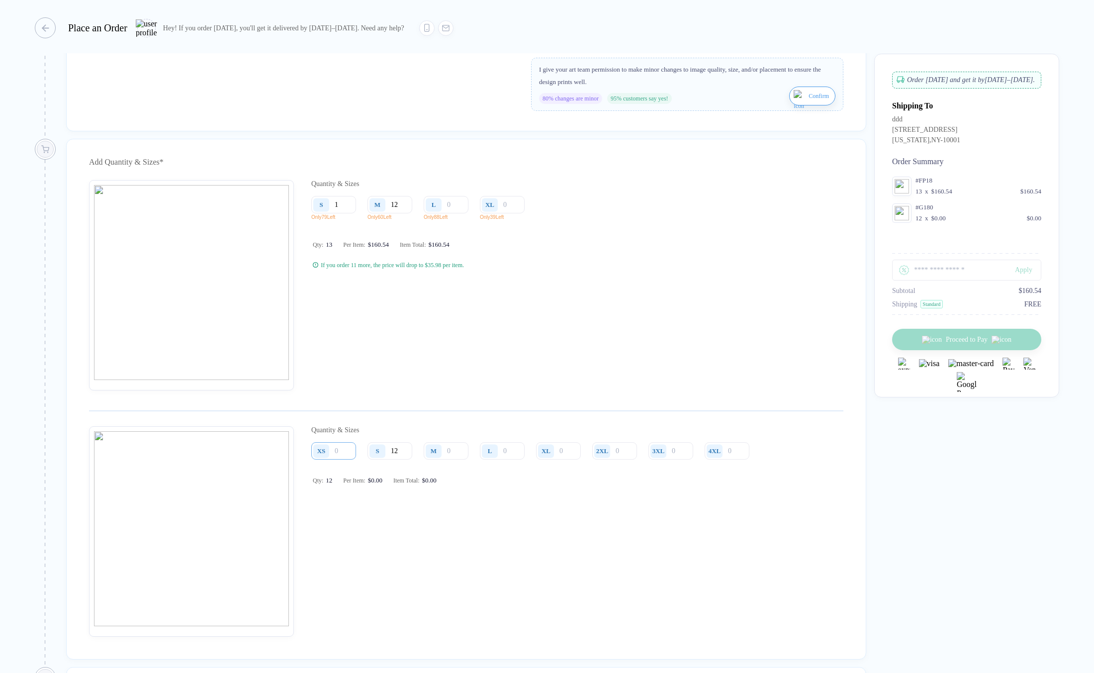
click at [347, 460] on input "number" at bounding box center [333, 450] width 45 height 17
drag, startPoint x: 312, startPoint y: 482, endPoint x: 453, endPoint y: 482, distance: 141.3
click at [453, 482] on div "Quantity & Sizes XS S 12 M L XL 2XL 3XL 4XL Qty: 12 Per Item: $0.00 Item Total:…" at bounding box center [534, 531] width 446 height 210
copy div "Qty: 12 Per Item: $0.00 Item Total: $0.00"
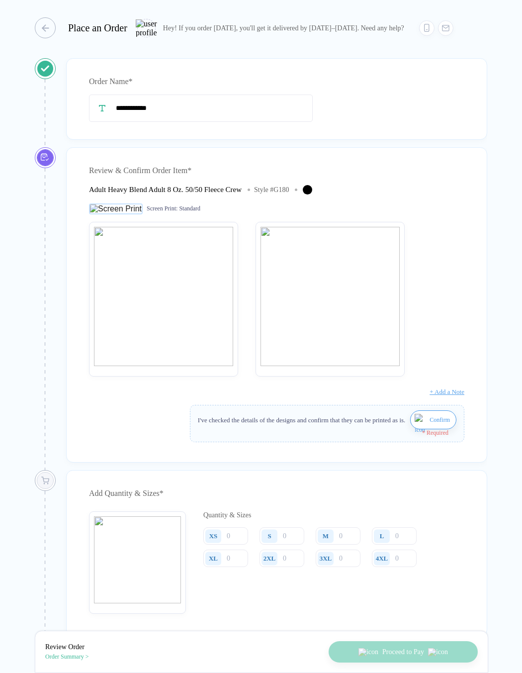
click at [415, 427] on img "button" at bounding box center [421, 426] width 12 height 24
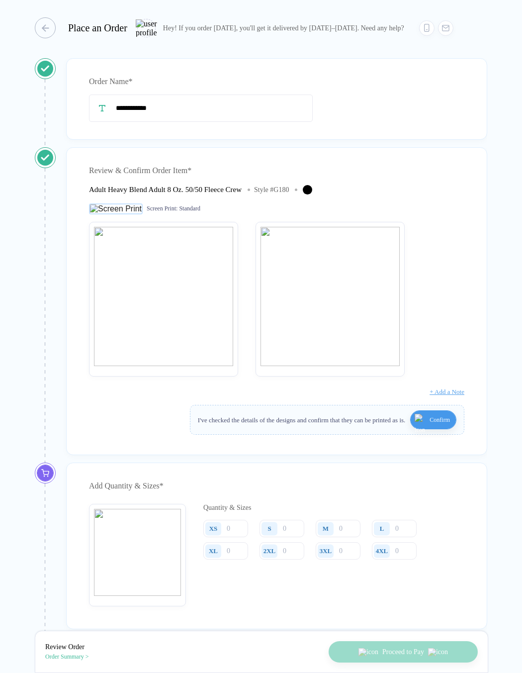
click at [226, 537] on div "XS" at bounding box center [214, 528] width 23 height 17
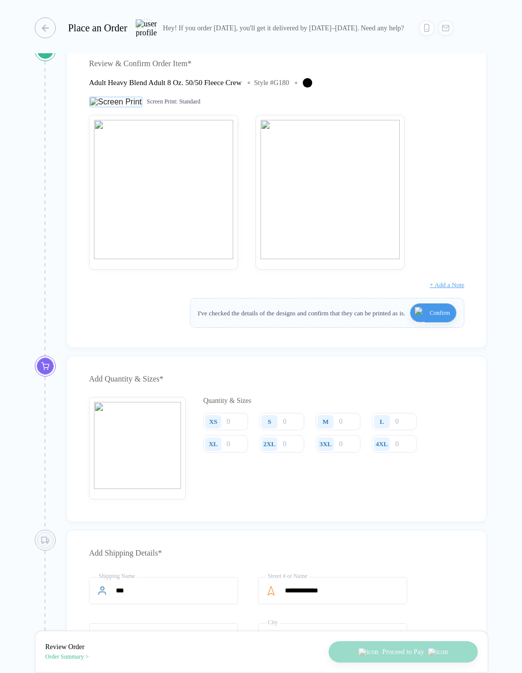
scroll to position [171, 0]
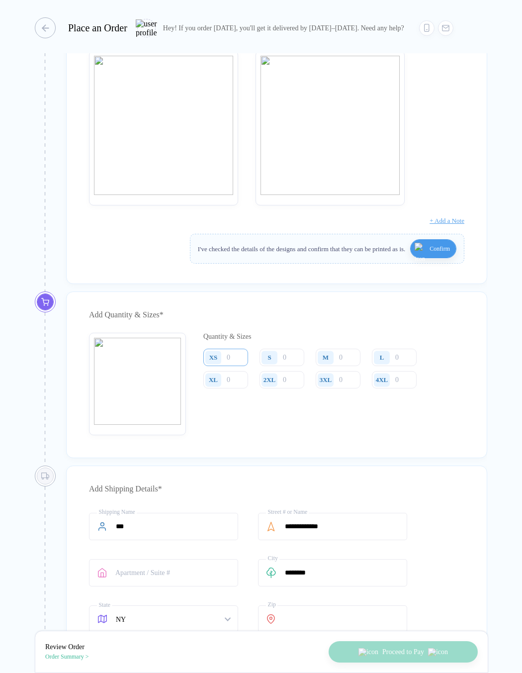
click at [239, 366] on input "number" at bounding box center [225, 357] width 45 height 17
type input "1"
type input "12"
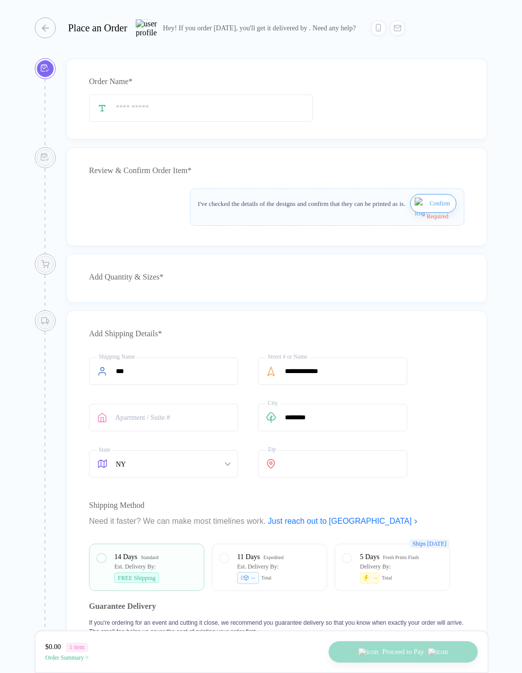
type input "**********"
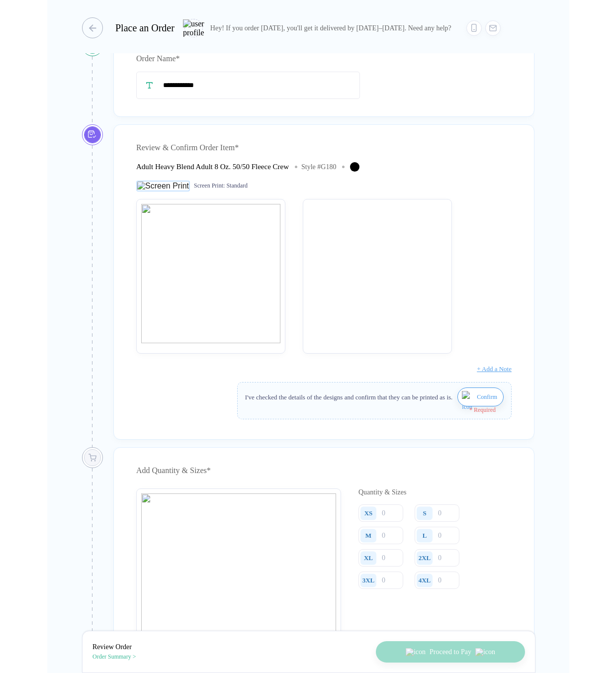
scroll to position [182, 0]
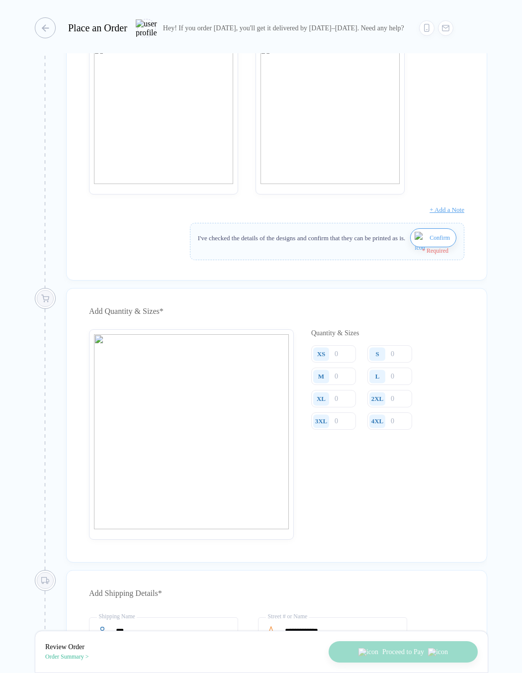
click at [416, 243] on img "button" at bounding box center [421, 244] width 12 height 24
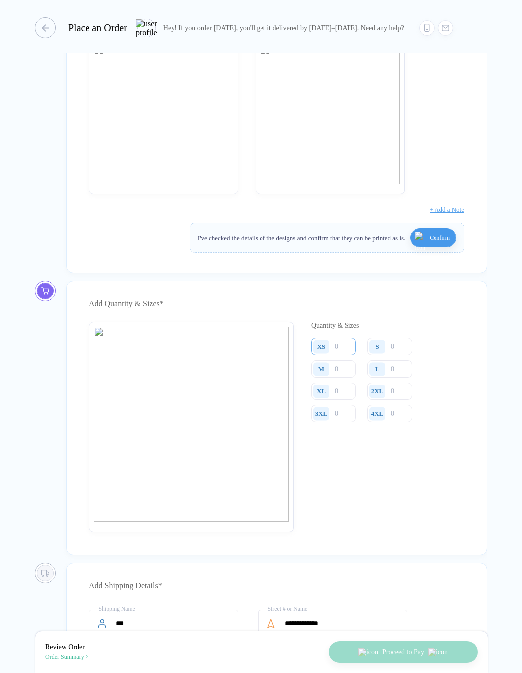
click at [337, 355] on input "number" at bounding box center [333, 346] width 45 height 17
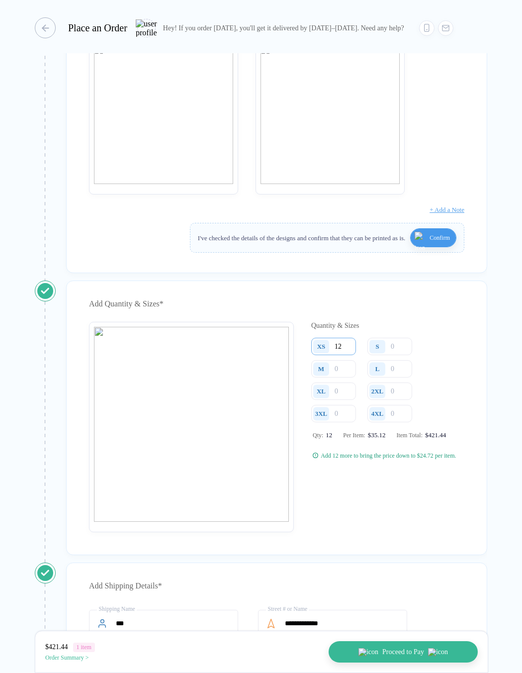
type input "1"
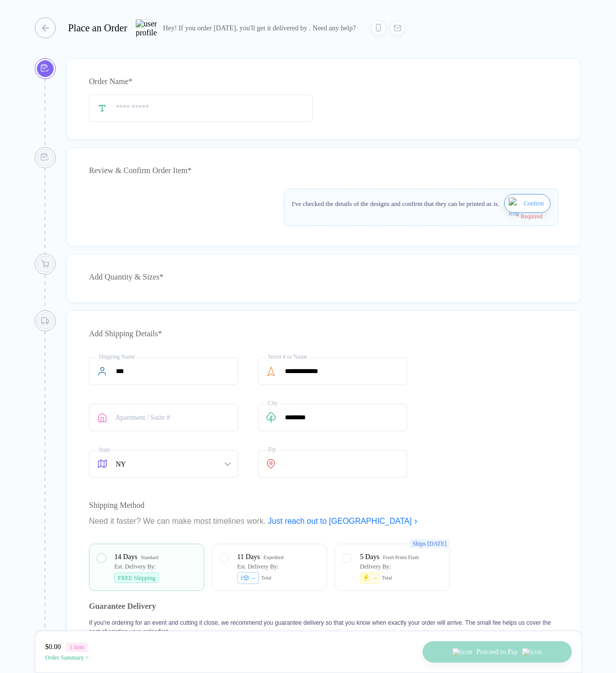
type input "**********"
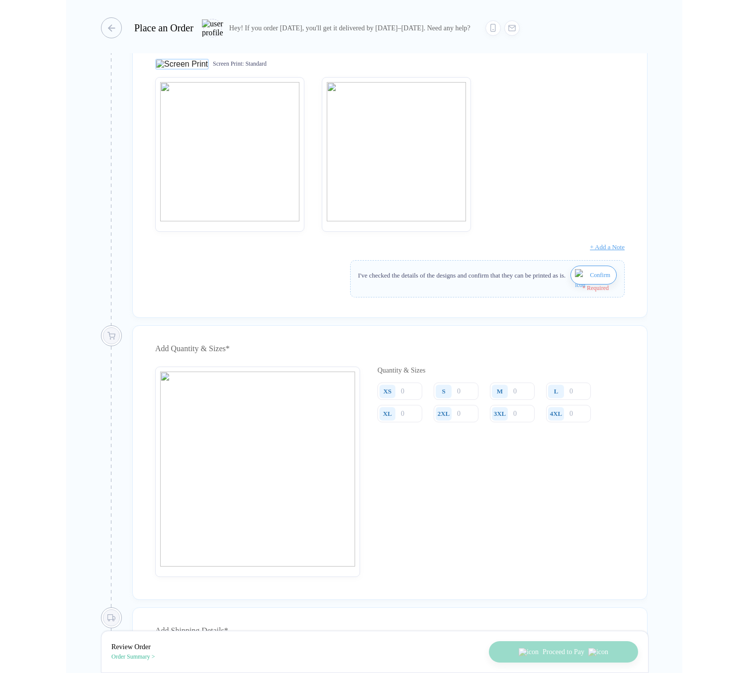
scroll to position [149, 0]
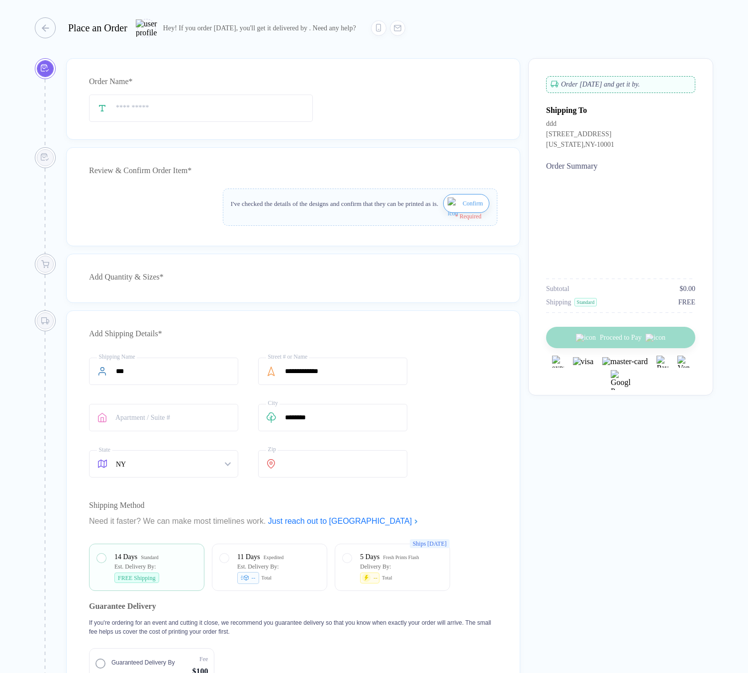
type input "**********"
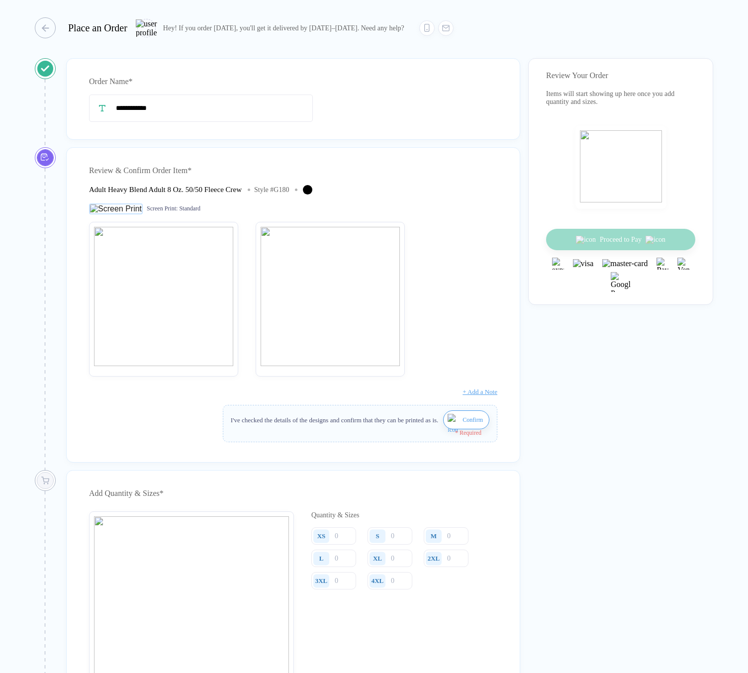
click at [448, 429] on img "button" at bounding box center [454, 426] width 12 height 24
click at [346, 537] on input "number" at bounding box center [333, 528] width 45 height 17
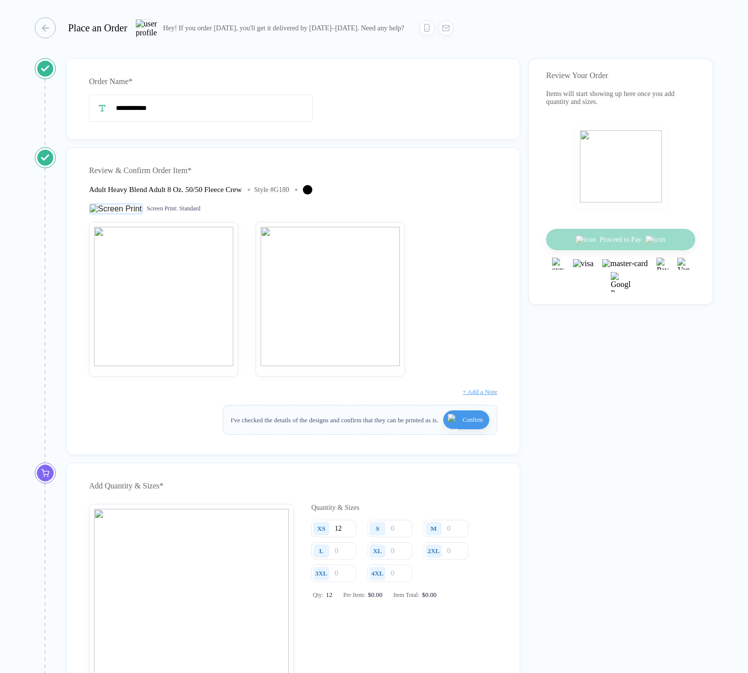
type input "12"
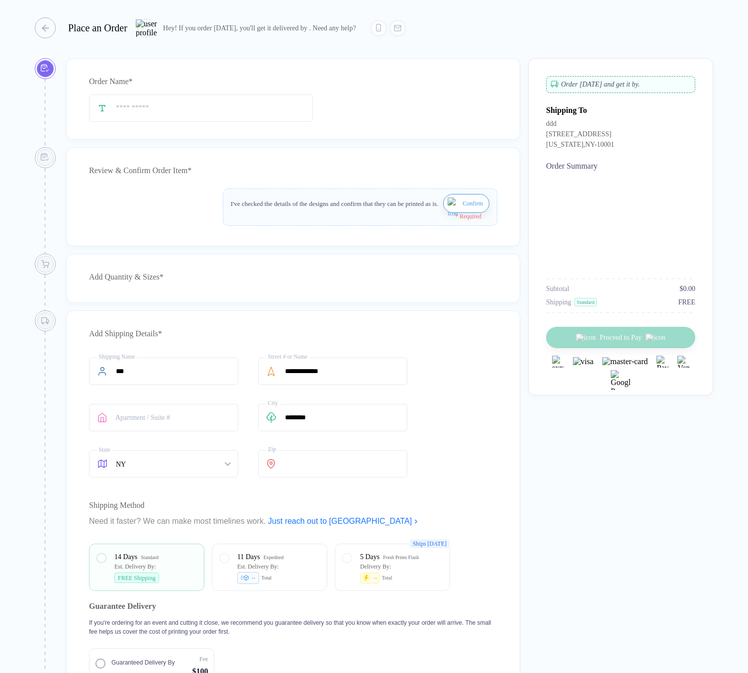
type input "**********"
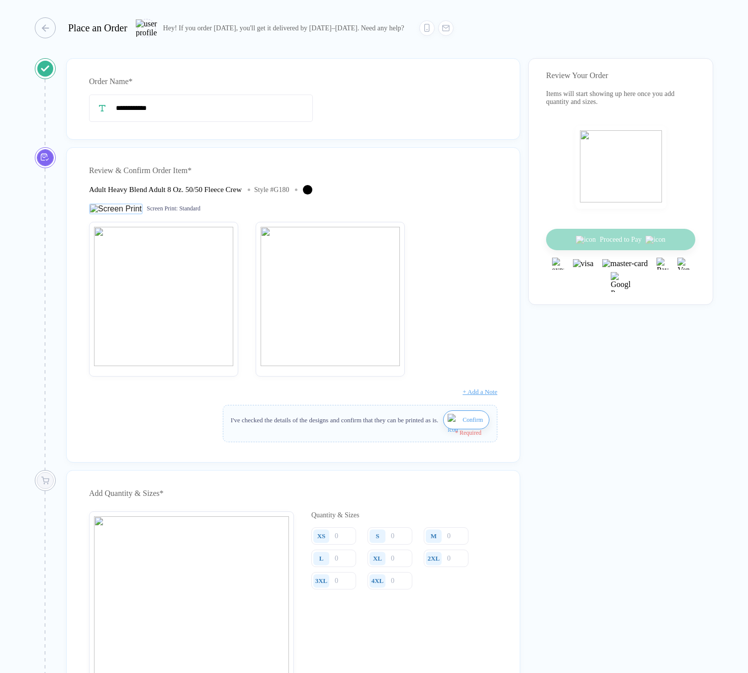
click at [443, 427] on button "Confirm" at bounding box center [466, 419] width 46 height 19
click at [344, 537] on input "number" at bounding box center [333, 528] width 45 height 17
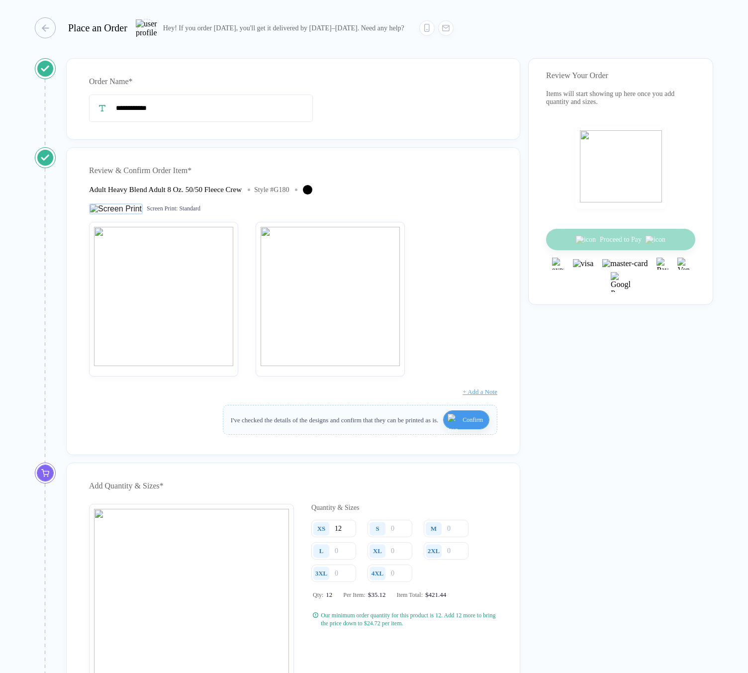
type input "12"
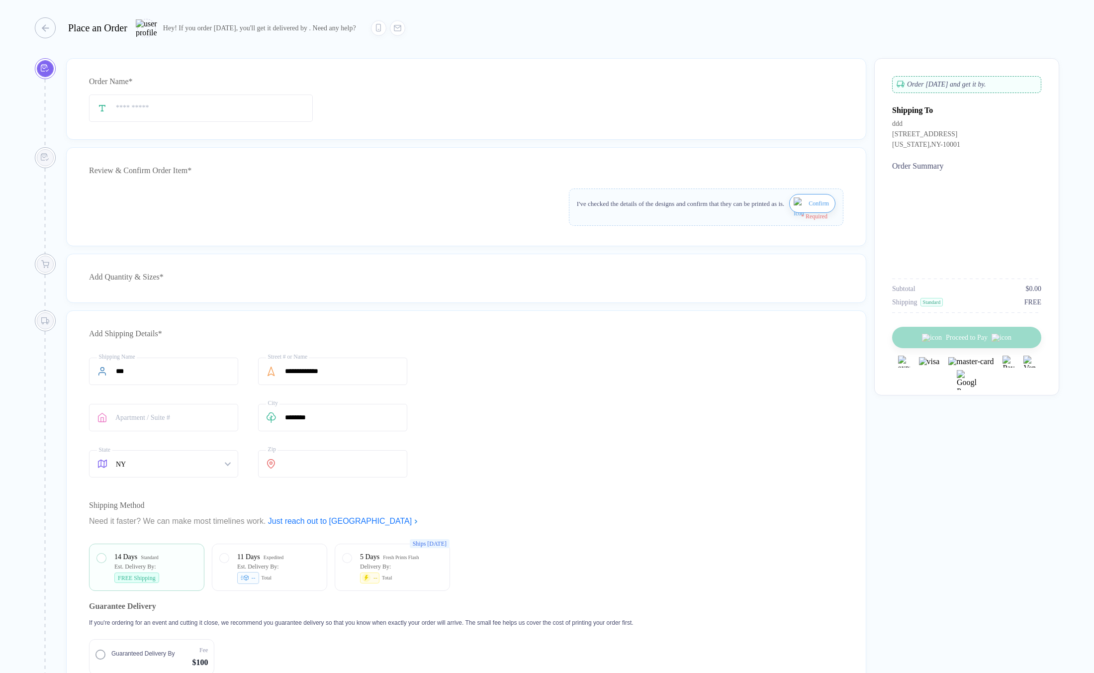
type input "**********"
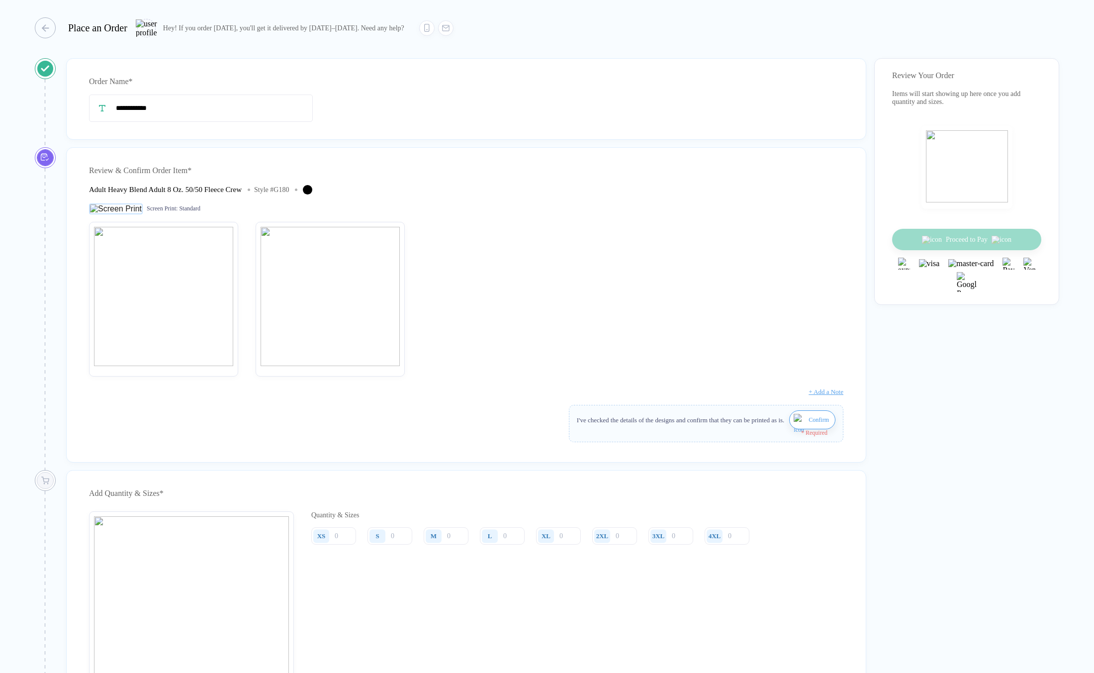
click at [26, 28] on div "**********" at bounding box center [547, 337] width 1094 height 674
click at [34, 29] on div "**********" at bounding box center [547, 337] width 1094 height 674
click at [40, 29] on icon "button" at bounding box center [40, 27] width 7 height 7
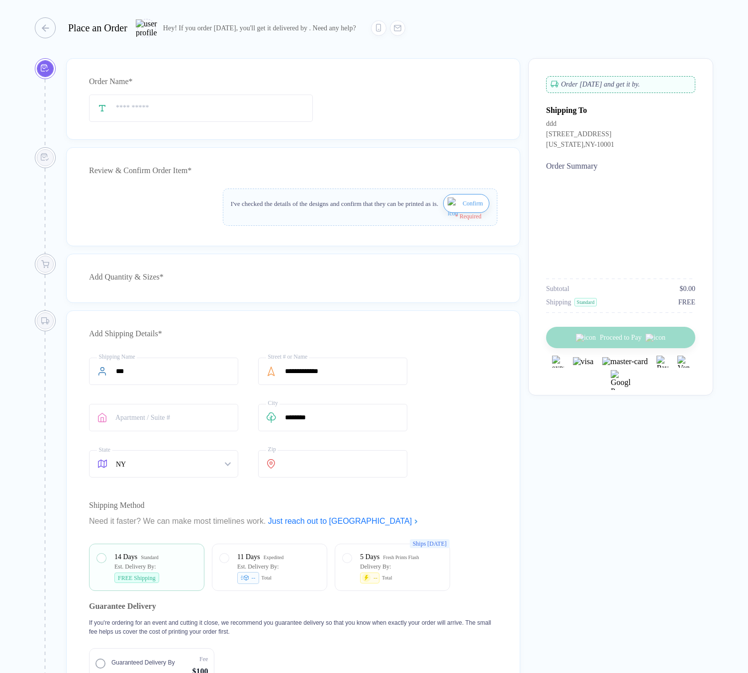
type input "**********"
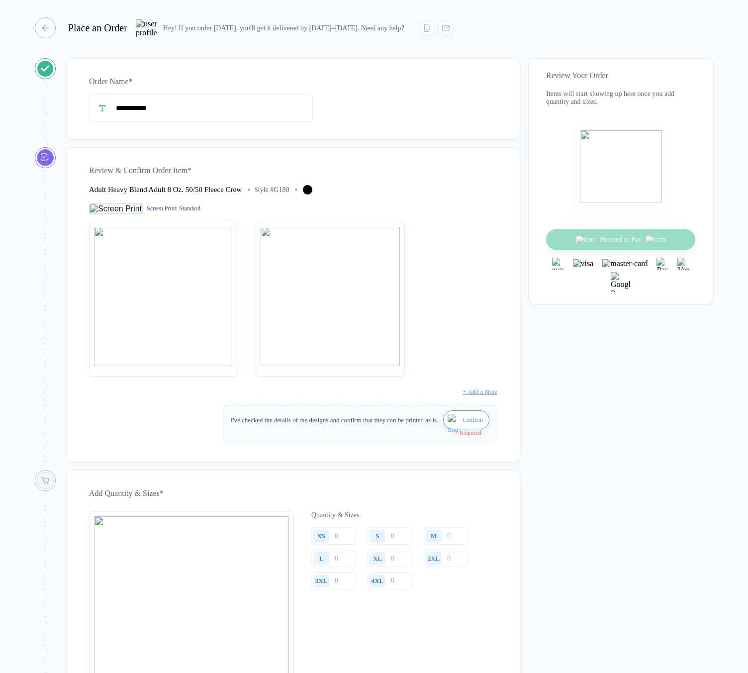
click at [454, 426] on button "Confirm" at bounding box center [466, 419] width 46 height 19
click at [337, 537] on input "number" at bounding box center [333, 528] width 45 height 17
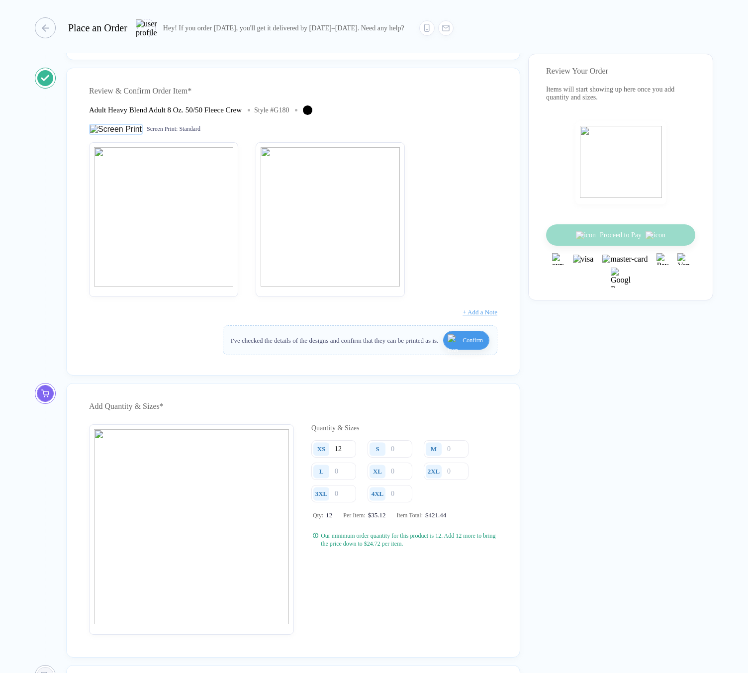
scroll to position [30, 0]
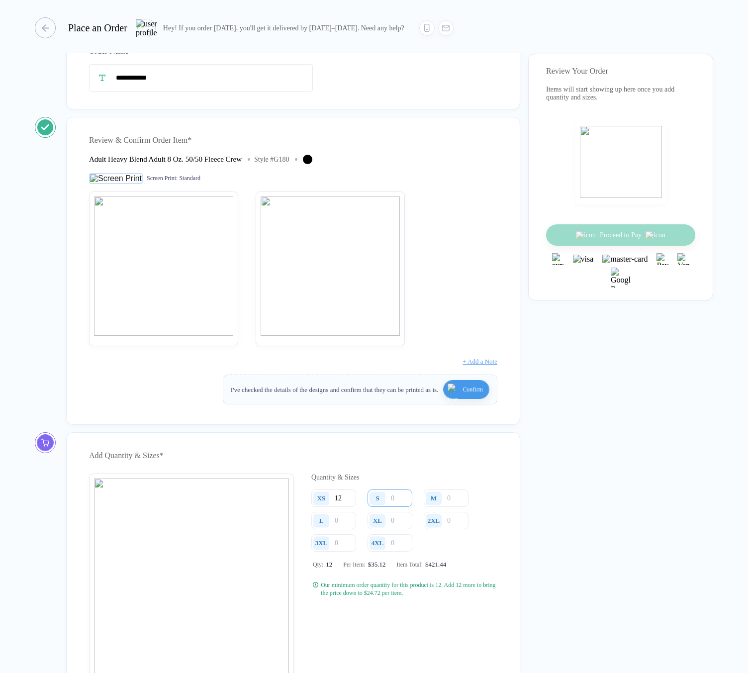
type input "12"
click at [402, 507] on input "number" at bounding box center [390, 497] width 45 height 17
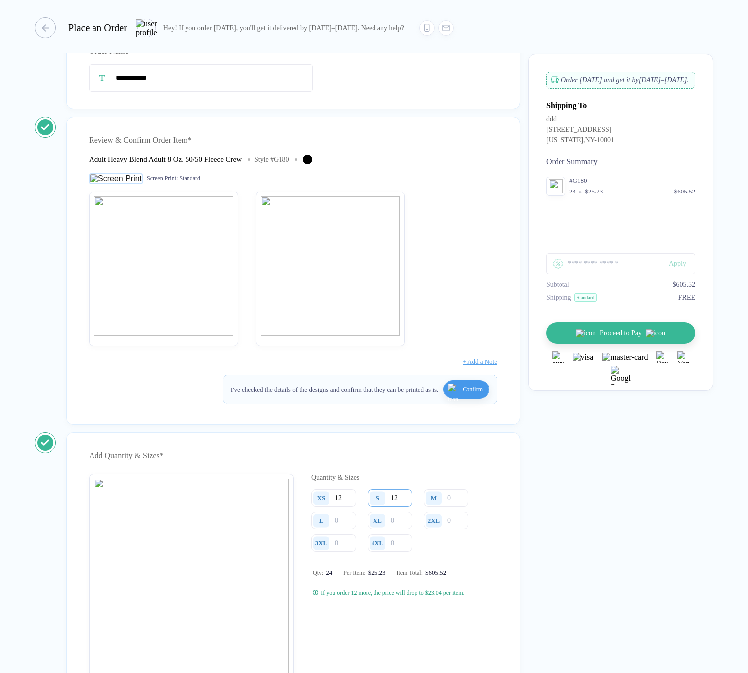
type input "1"
click at [351, 507] on input "12" at bounding box center [333, 497] width 45 height 17
type input "1"
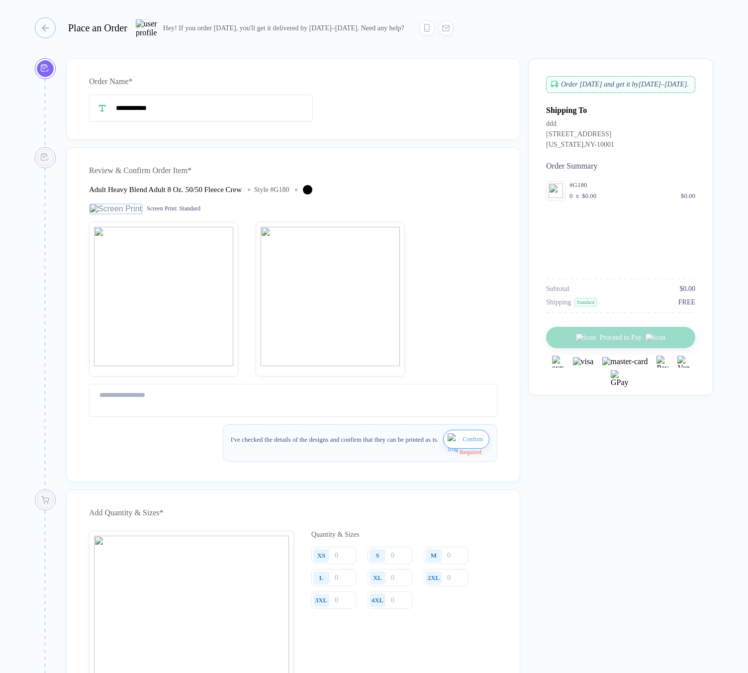
type input "**********"
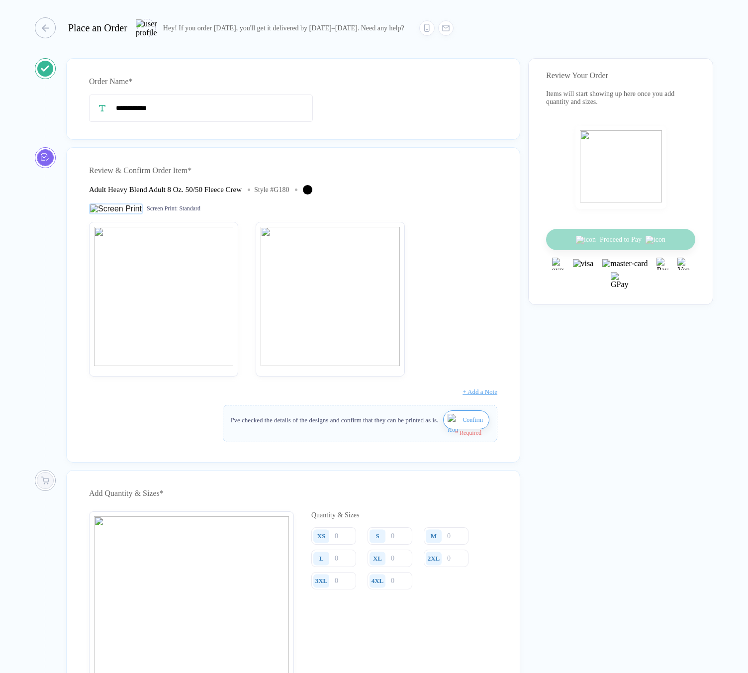
click at [448, 428] on img "button" at bounding box center [454, 426] width 12 height 24
click at [346, 533] on input "number" at bounding box center [333, 528] width 45 height 17
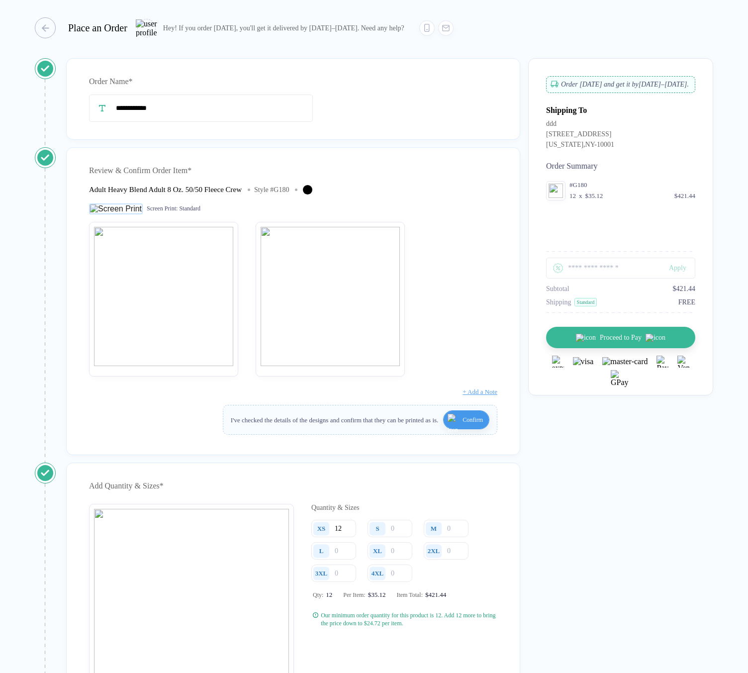
type input "12"
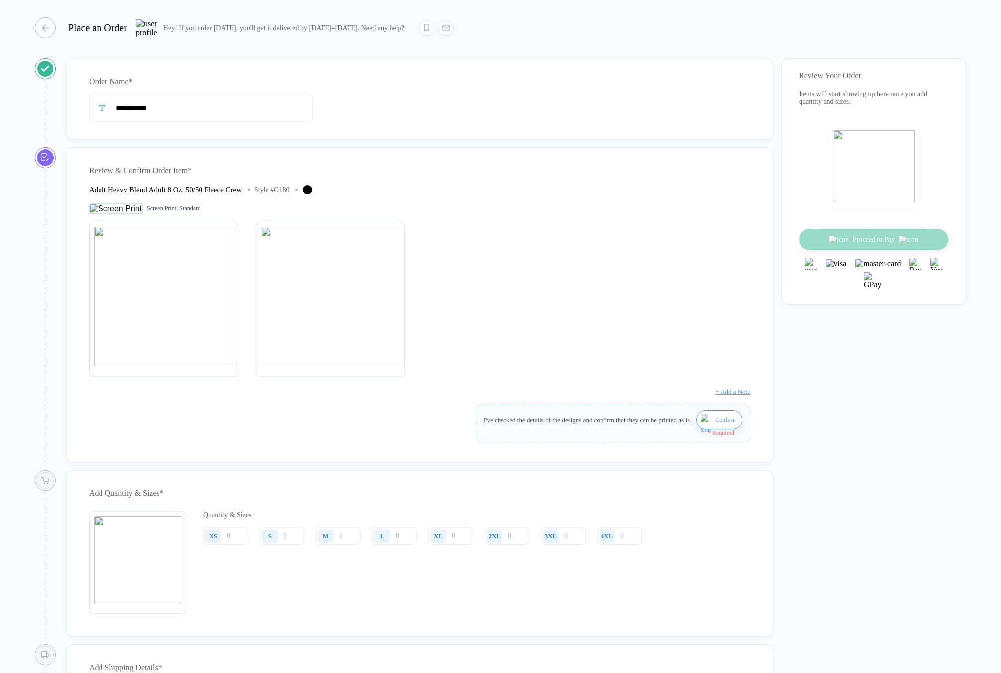
click at [702, 429] on img "button" at bounding box center [706, 426] width 12 height 24
click at [238, 537] on input "number" at bounding box center [225, 528] width 45 height 17
type input "1"
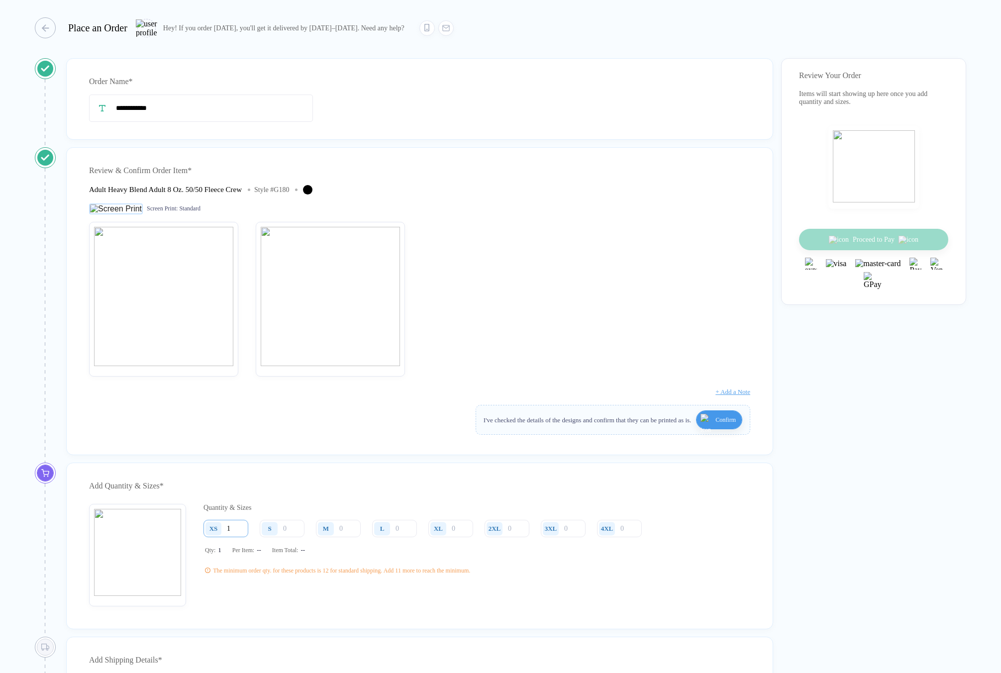
type input "12"
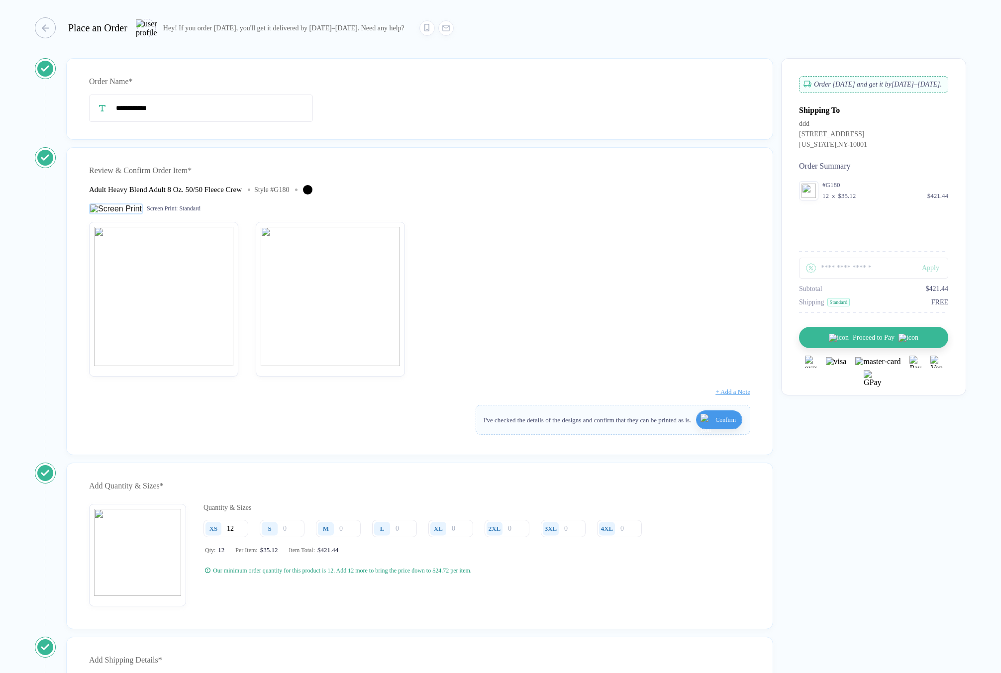
type input "12"
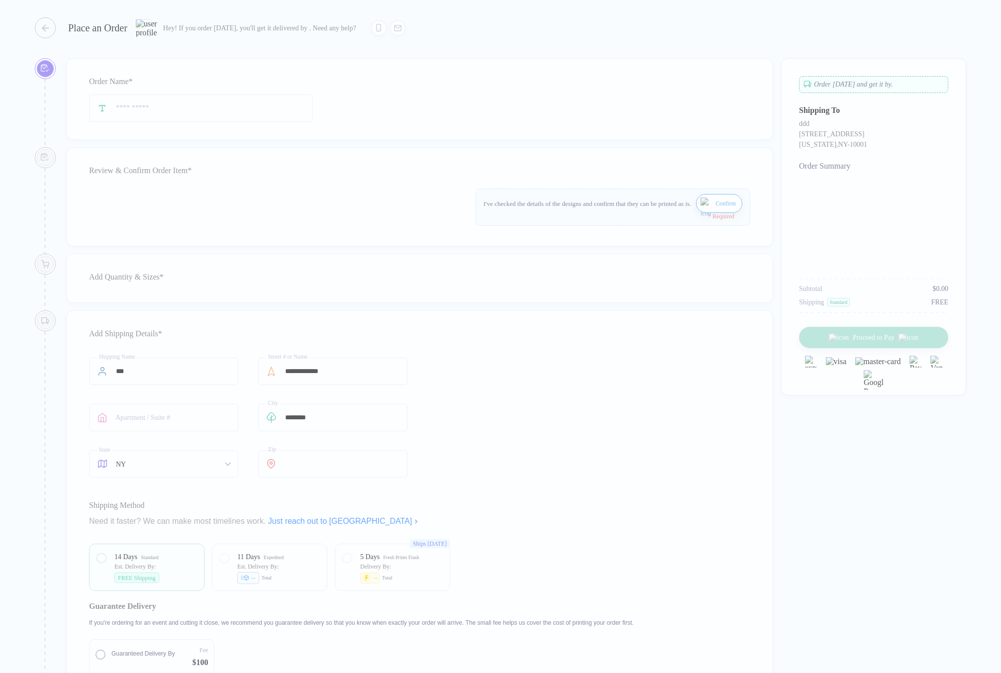
type input "**********"
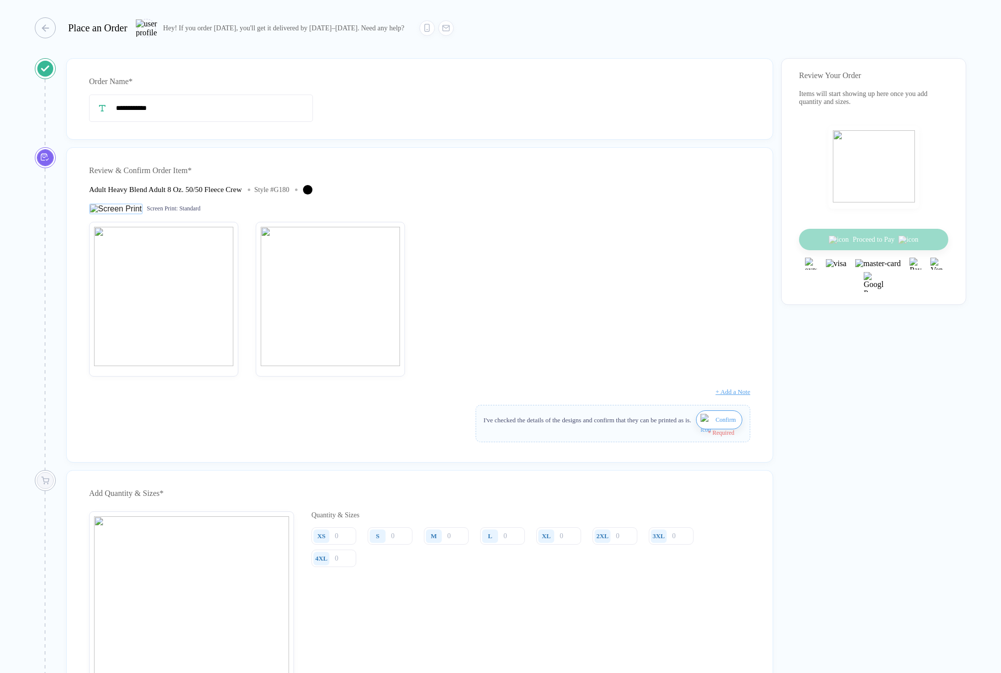
click at [701, 426] on img "button" at bounding box center [706, 426] width 12 height 24
click at [700, 427] on img "button" at bounding box center [706, 426] width 12 height 24
click at [349, 537] on input "number" at bounding box center [333, 528] width 45 height 17
type input "12"
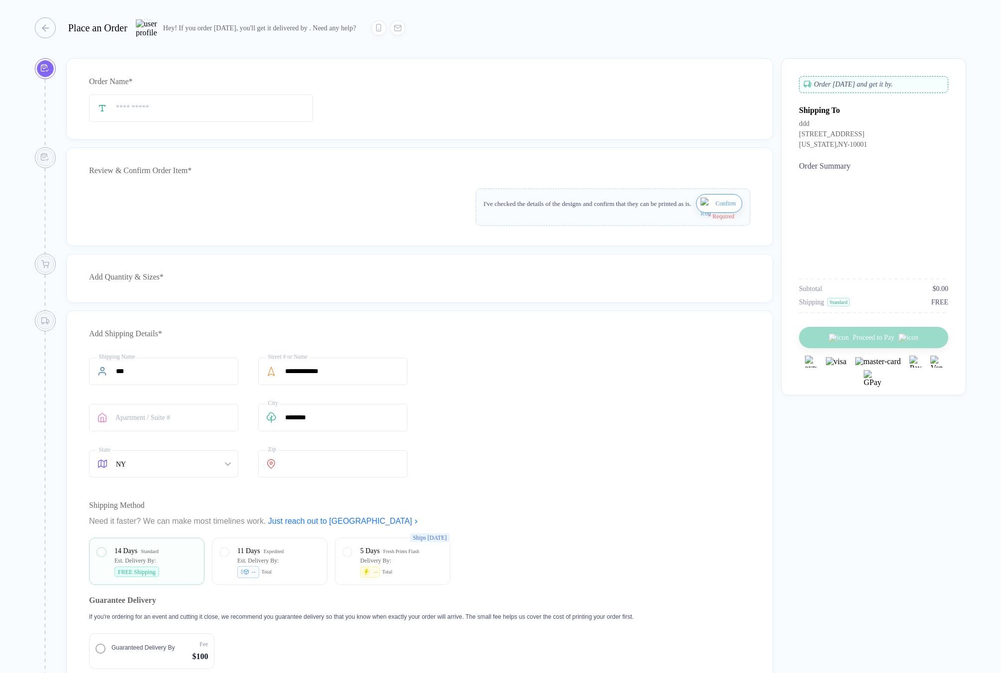
type input "**********"
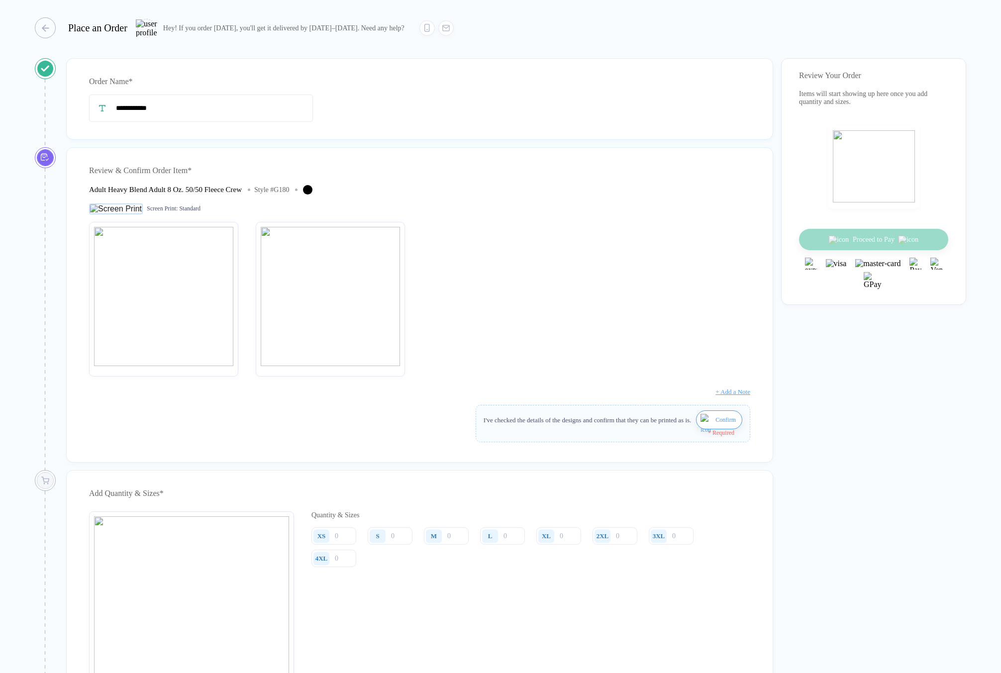
click at [701, 427] on img "button" at bounding box center [706, 426] width 12 height 24
click at [348, 537] on input "number" at bounding box center [333, 528] width 45 height 17
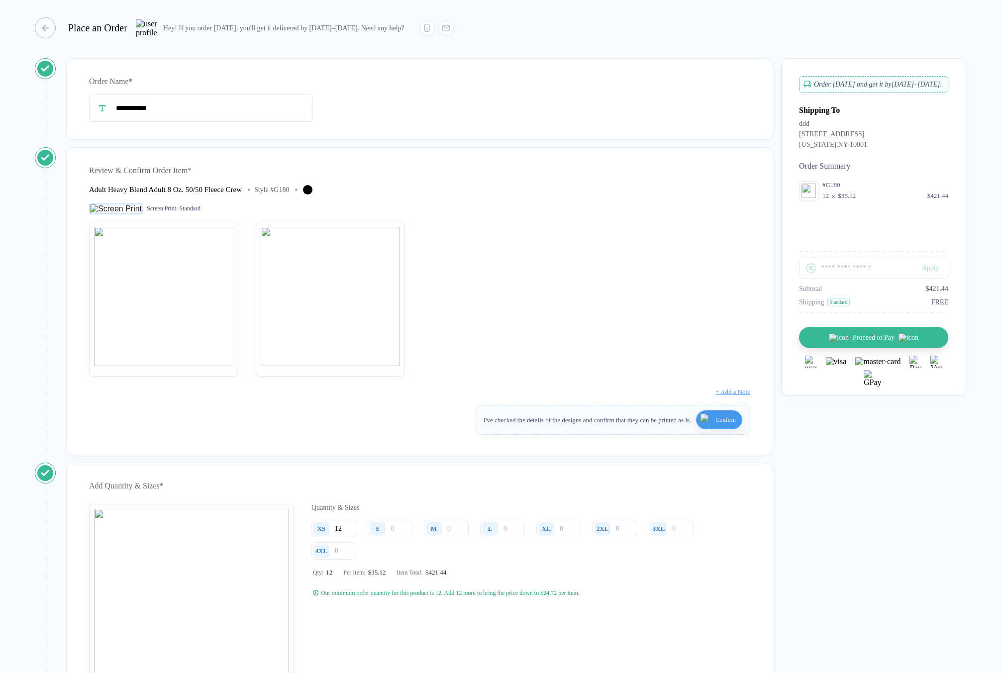
type input "12"
